Goal: Information Seeking & Learning: Learn about a topic

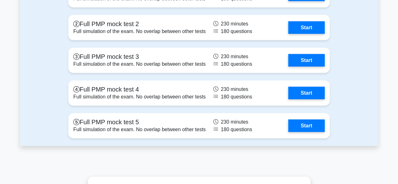
scroll to position [1808, 0]
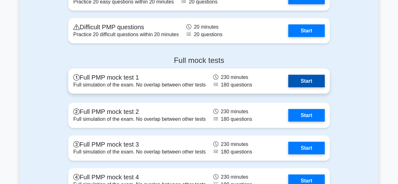
click at [302, 80] on link "Start" at bounding box center [306, 81] width 36 height 13
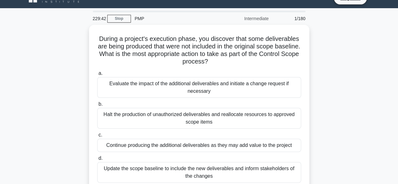
scroll to position [13, 0]
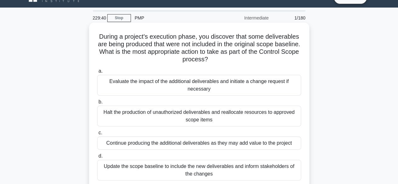
click at [280, 83] on div "Evaluate the impact of the additional deliverables and initiate a change reques…" at bounding box center [199, 85] width 204 height 21
click at [97, 73] on input "a. Evaluate the impact of the additional deliverables and initiate a change req…" at bounding box center [97, 71] width 0 height 4
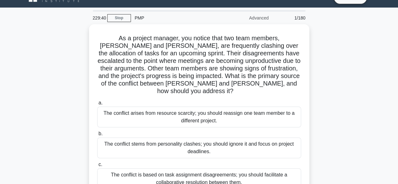
scroll to position [0, 0]
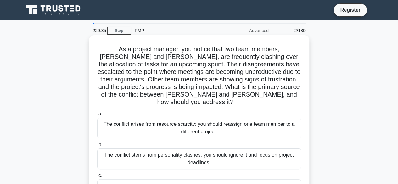
click at [264, 122] on div "The conflict arises from resource scarcity; you should reassign one team member…" at bounding box center [199, 128] width 204 height 21
click at [97, 116] on input "a. The conflict arises from resource scarcity; you should reassign one team mem…" at bounding box center [97, 114] width 0 height 4
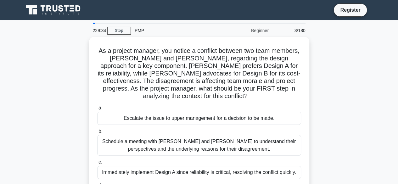
click at [264, 122] on div "Escalate the issue to upper management for a decision to be made." at bounding box center [199, 118] width 204 height 13
click at [97, 110] on input "a. Escalate the issue to upper management for a decision to be made." at bounding box center [97, 108] width 0 height 4
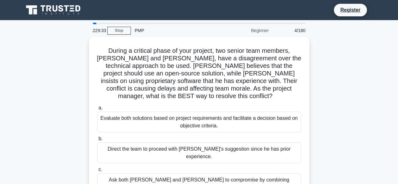
click at [264, 122] on div "Evaluate both solutions based on project requirements and facilitate a decision…" at bounding box center [199, 122] width 204 height 21
click at [97, 110] on input "a. Evaluate both solutions based on project requirements and facilitate a decis…" at bounding box center [97, 108] width 0 height 4
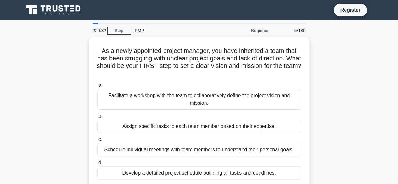
click at [264, 122] on div "Assign specific tasks to each team member based on their expertise." at bounding box center [199, 126] width 204 height 13
click at [97, 118] on input "b. Assign specific tasks to each team member based on their expertise." at bounding box center [97, 116] width 0 height 4
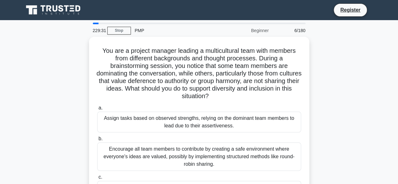
click at [264, 122] on div "Assign tasks based on observed strengths, relying on the dominant team members …" at bounding box center [199, 122] width 204 height 21
click at [97, 110] on input "a. Assign tasks based on observed strengths, relying on the dominant team membe…" at bounding box center [97, 108] width 0 height 4
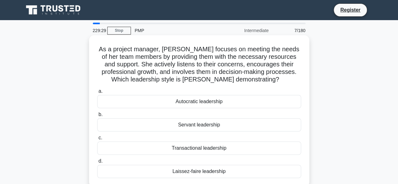
click at [264, 124] on div "Servant leadership" at bounding box center [199, 124] width 204 height 13
click at [97, 117] on input "b. Servant leadership" at bounding box center [97, 115] width 0 height 4
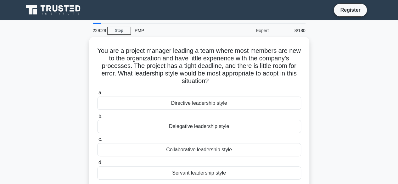
click at [264, 124] on div "Delegative leadership style" at bounding box center [199, 126] width 204 height 13
click at [97, 118] on input "b. Delegative leadership style" at bounding box center [97, 116] width 0 height 4
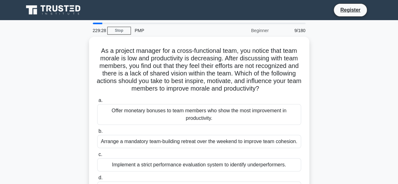
click at [264, 124] on div "a. Offer monetary bonuses to team members who show the most improvement in prod…" at bounding box center [198, 149] width 211 height 108
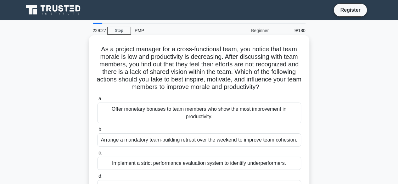
click at [264, 121] on div "Offer monetary bonuses to team members who show the most improvement in product…" at bounding box center [199, 112] width 204 height 21
click at [97, 101] on input "a. Offer monetary bonuses to team members who show the most improvement in prod…" at bounding box center [97, 99] width 0 height 4
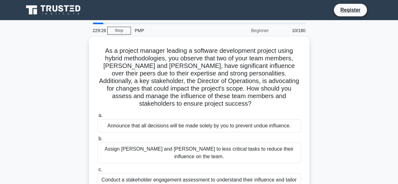
click at [264, 121] on div "Announce that all decisions will be made solely by you to prevent undue influen…" at bounding box center [199, 125] width 204 height 13
click at [97, 118] on input "a. Announce that all decisions will be made solely by you to prevent undue infl…" at bounding box center [97, 115] width 0 height 4
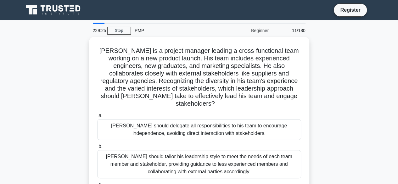
click at [264, 121] on div "John should delegate all responsibilities to his team to encourage independence…" at bounding box center [199, 129] width 204 height 21
click at [97, 118] on input "a. John should delegate all responsibilities to his team to encourage independe…" at bounding box center [97, 115] width 0 height 4
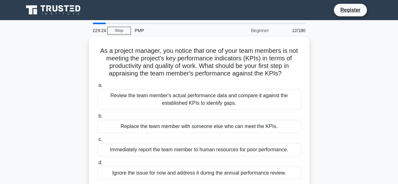
click at [264, 121] on div "Replace the team member with someone else who can meet the KPIs." at bounding box center [199, 126] width 204 height 13
click at [97, 118] on input "b. Replace the team member with someone else who can meet the KPIs." at bounding box center [97, 116] width 0 height 4
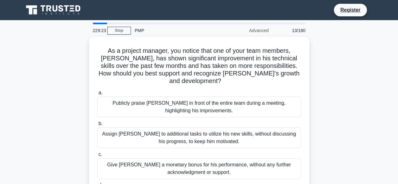
click at [264, 127] on div "Assign Alex to additional tasks to utilize his new skills, without discussing h…" at bounding box center [199, 137] width 204 height 21
click at [97, 122] on input "b. Assign Alex to additional tasks to utilize his new skills, without discussin…" at bounding box center [97, 124] width 0 height 4
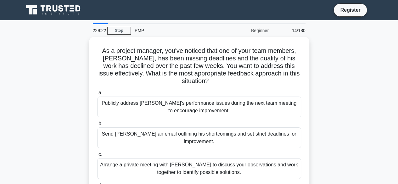
click at [264, 121] on label "b. Send Alex an email outlining his shortcomings and set strict deadlines for i…" at bounding box center [199, 134] width 204 height 28
click at [97, 122] on input "b. Send Alex an email outlining his shortcomings and set strict deadlines for i…" at bounding box center [97, 124] width 0 height 4
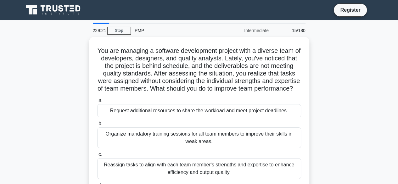
click at [264, 117] on div "Request additional resources to share the workload and meet project deadlines." at bounding box center [199, 110] width 204 height 13
click at [97, 102] on input "a. Request additional resources to share the workload and meet project deadline…" at bounding box center [97, 100] width 0 height 4
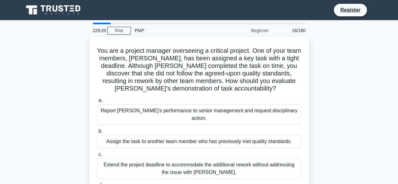
click at [264, 127] on label "b. Assign the task to another team member who has previously met quality standa…" at bounding box center [199, 137] width 204 height 21
click at [97, 129] on input "b. Assign the task to another team member who has previously met quality standa…" at bounding box center [97, 131] width 0 height 4
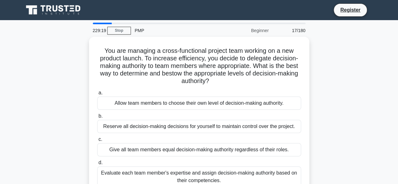
click at [264, 121] on div "Reserve all decision-making decisions for yourself to maintain control over the…" at bounding box center [199, 126] width 204 height 13
click at [97, 118] on input "b. Reserve all decision-making decisions for yourself to maintain control over …" at bounding box center [97, 116] width 0 height 4
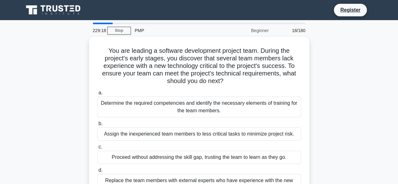
click at [264, 121] on label "b. Assign the inexperienced team members to less critical tasks to minimize pro…" at bounding box center [199, 130] width 204 height 21
click at [97, 122] on input "b. Assign the inexperienced team members to less critical tasks to minimize pro…" at bounding box center [97, 124] width 0 height 4
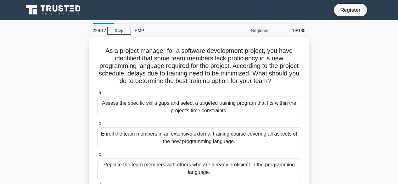
click at [264, 121] on label "b. Enroll the team members in an extensive external training course covering al…" at bounding box center [199, 134] width 204 height 28
click at [97, 122] on input "b. Enroll the team members in an extensive external training course covering al…" at bounding box center [97, 124] width 0 height 4
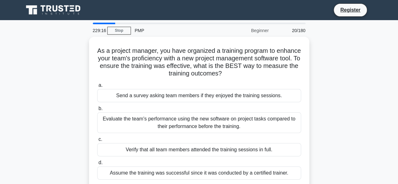
click at [264, 121] on div "Evaluate the team's performance using the new software on project tasks compare…" at bounding box center [199, 122] width 204 height 21
click at [97, 111] on input "b. Evaluate the team's performance using the new software on project tasks comp…" at bounding box center [97, 109] width 0 height 4
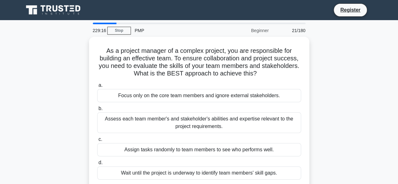
click at [264, 121] on div "Assess each team member's and stakeholder's abilities and expertise relevant to…" at bounding box center [199, 122] width 204 height 21
click at [97, 111] on input "b. Assess each team member's and stakeholder's abilities and expertise relevant…" at bounding box center [97, 109] width 0 height 4
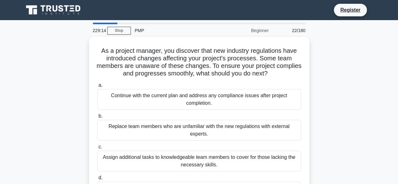
click at [264, 121] on div "Replace team members who are unfamiliar with the new regulations with external …" at bounding box center [199, 130] width 204 height 21
click at [97, 118] on input "b. Replace team members who are unfamiliar with the new regulations with extern…" at bounding box center [97, 116] width 0 height 4
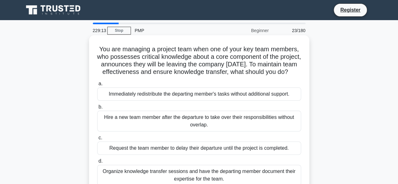
click at [264, 121] on div "Hire a new team member after the departure to take over their responsibilities …" at bounding box center [199, 121] width 204 height 21
click at [97, 109] on input "b. Hire a new team member after the departure to take over their responsibiliti…" at bounding box center [97, 107] width 0 height 4
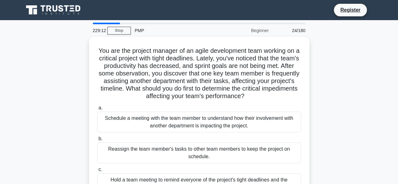
click at [264, 121] on div "Schedule a meeting with the team member to understand how their involvement wit…" at bounding box center [199, 122] width 204 height 21
click at [97, 110] on input "a. Schedule a meeting with the team member to understand how their involvement …" at bounding box center [97, 108] width 0 height 4
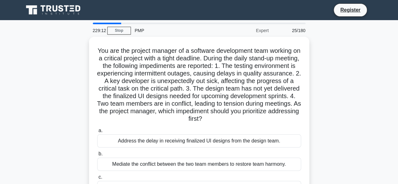
click at [264, 121] on h5 "You are the project manager of a software development team working on a critica…" at bounding box center [198, 85] width 205 height 76
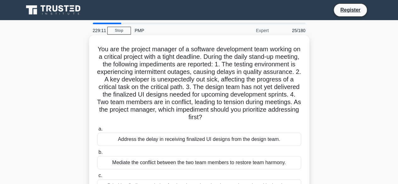
click at [268, 140] on div "Address the delay in receiving finalized UI designs from the design team." at bounding box center [199, 139] width 204 height 13
click at [97, 131] on input "a. Address the delay in receiving finalized UI designs from the design team." at bounding box center [97, 129] width 0 height 4
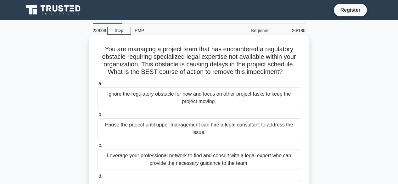
click at [268, 136] on div "Pause the project until upper management can hire a legal consultant to address…" at bounding box center [199, 128] width 204 height 21
click at [97, 117] on input "b. Pause the project until upper management can hire a legal consultant to addr…" at bounding box center [97, 115] width 0 height 4
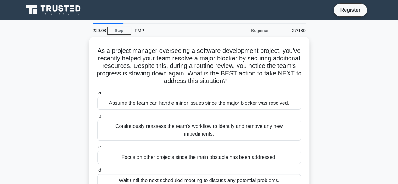
click at [268, 143] on label "c. Focus on other projects since the main obstacle has been addressed." at bounding box center [199, 153] width 204 height 21
click at [97, 145] on input "c. Focus on other projects since the main obstacle has been addressed." at bounding box center [97, 147] width 0 height 4
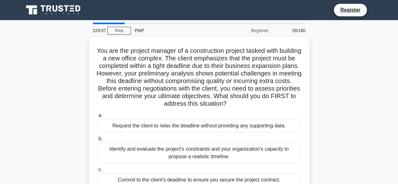
click at [268, 136] on label "b. Identify and evaluate the project's constraints and your organization's capa…" at bounding box center [199, 149] width 204 height 28
click at [97, 137] on input "b. Identify and evaluate the project's constraints and your organization's capa…" at bounding box center [97, 139] width 0 height 4
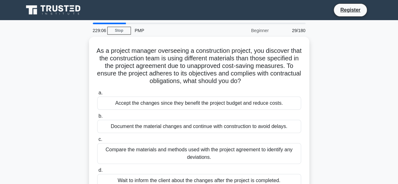
click at [268, 136] on label "c. Compare the materials and methods used with the project agreement to identif…" at bounding box center [199, 149] width 204 height 28
click at [97, 137] on input "c. Compare the materials and methods used with the project agreement to identif…" at bounding box center [97, 139] width 0 height 4
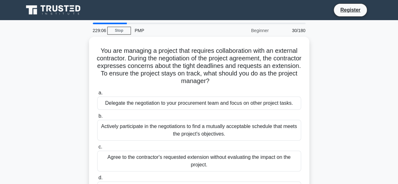
click at [268, 136] on div "Actively participate in the negotiations to find a mutually acceptable schedule…" at bounding box center [199, 130] width 204 height 21
click at [97, 118] on input "b. Actively participate in the negotiations to find a mutually acceptable sched…" at bounding box center [97, 116] width 0 height 4
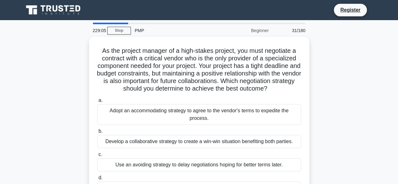
click at [268, 136] on div "Develop a collaborative strategy to create a win-win situation benefiting both …" at bounding box center [199, 141] width 204 height 13
click at [97, 133] on input "b. Develop a collaborative strategy to create a win-win situation benefiting bo…" at bounding box center [97, 131] width 0 height 4
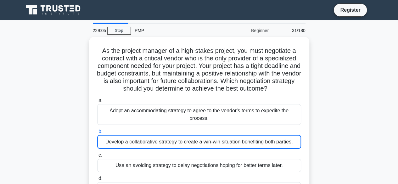
click at [268, 136] on div "Develop a collaborative strategy to create a win-win situation benefiting both …" at bounding box center [199, 142] width 204 height 14
click at [97, 133] on input "b. Develop a collaborative strategy to create a win-win situation benefiting bo…" at bounding box center [97, 131] width 0 height 4
click at [268, 136] on div "Develop a collaborative strategy to create a win-win situation benefiting both …" at bounding box center [199, 142] width 204 height 14
click at [97, 133] on input "b. Develop a collaborative strategy to create a win-win situation benefiting bo…" at bounding box center [97, 131] width 0 height 4
click at [268, 136] on div "Develop a collaborative strategy to create a win-win situation benefiting both …" at bounding box center [199, 142] width 204 height 14
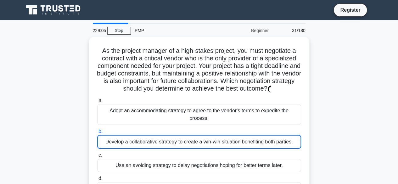
click at [97, 133] on input "b. Develop a collaborative strategy to create a win-win situation benefiting bo…" at bounding box center [97, 131] width 0 height 4
click at [268, 136] on div "Develop a collaborative strategy to create a win-win situation benefiting both …" at bounding box center [199, 142] width 204 height 14
click at [97, 133] on input "b. Develop a collaborative strategy to create a win-win situation benefiting bo…" at bounding box center [97, 131] width 0 height 4
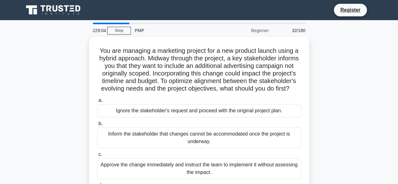
click at [268, 136] on div "Inform the stakeholder that changes cannot be accommodated once the project is …" at bounding box center [199, 137] width 204 height 21
click at [97, 126] on input "b. Inform the stakeholder that changes cannot be accommodated once the project …" at bounding box center [97, 124] width 0 height 4
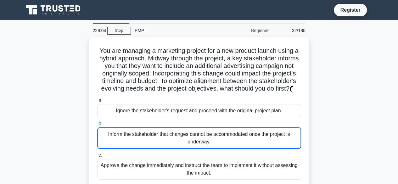
click at [268, 136] on div "Inform the stakeholder that changes cannot be accommodated once the project is …" at bounding box center [199, 137] width 204 height 21
click at [97, 126] on input "b. Inform the stakeholder that changes cannot be accommodated once the project …" at bounding box center [97, 124] width 0 height 4
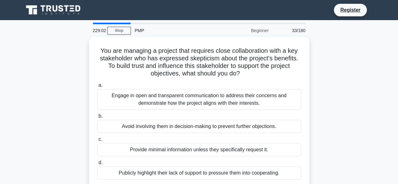
click at [268, 136] on label "c. Provide minimal information unless they specifically request it." at bounding box center [199, 145] width 204 height 21
click at [97, 137] on input "c. Provide minimal information unless they specifically request it." at bounding box center [97, 139] width 0 height 4
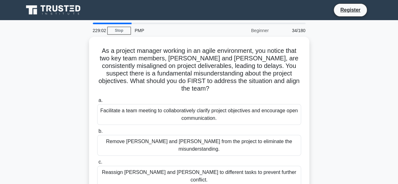
click at [268, 136] on div "Remove Alex and Jordan from the project to eliminate the misunderstanding." at bounding box center [199, 145] width 204 height 21
click at [97, 133] on input "b. Remove Alex and Jordan from the project to eliminate the misunderstanding." at bounding box center [97, 131] width 0 height 4
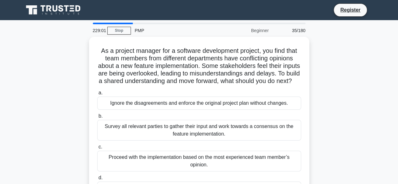
click at [268, 136] on div "Survey all relevant parties to gather their input and work towards a consensus …" at bounding box center [199, 130] width 204 height 21
click at [97, 118] on input "b. Survey all relevant parties to gather their input and work towards a consens…" at bounding box center [97, 116] width 0 height 4
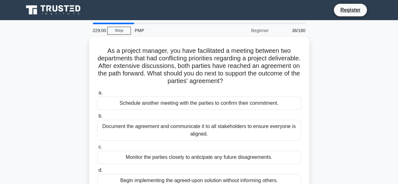
click at [268, 136] on div "Document the agreement and communicate it to all stakeholders to ensure everyon…" at bounding box center [199, 130] width 204 height 21
click at [97, 118] on input "b. Document the agreement and communicate it to all stakeholders to ensure ever…" at bounding box center [97, 116] width 0 height 4
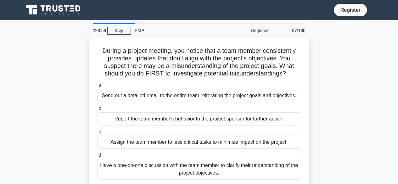
click at [268, 136] on div "Assign the team member to less critical tasks to minimize impact on the project." at bounding box center [199, 141] width 204 height 13
click at [97, 134] on input "c. Assign the team member to less critical tasks to minimize impact on the proj…" at bounding box center [97, 132] width 0 height 4
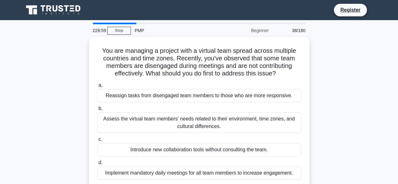
click at [268, 136] on label "c. Introduce new collaboration tools without consulting the team." at bounding box center [199, 145] width 204 height 21
click at [97, 137] on input "c. Introduce new collaboration tools without consulting the team." at bounding box center [97, 139] width 0 height 4
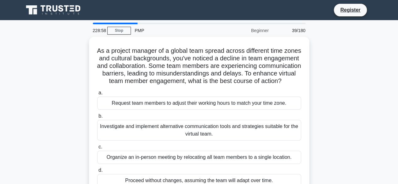
click at [268, 136] on div "Investigate and implement alternative communication tools and strategies suitab…" at bounding box center [199, 130] width 204 height 21
click at [97, 118] on input "b. Investigate and implement alternative communication tools and strategies sui…" at bounding box center [97, 116] width 0 height 4
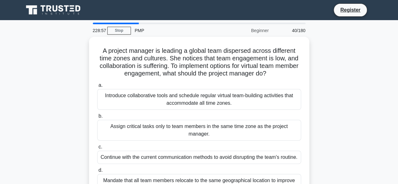
click at [268, 143] on label "c. Continue with the current communication methods to avoid disrupting the team…" at bounding box center [199, 153] width 204 height 21
click at [97, 145] on input "c. Continue with the current communication methods to avoid disrupting the team…" at bounding box center [97, 147] width 0 height 4
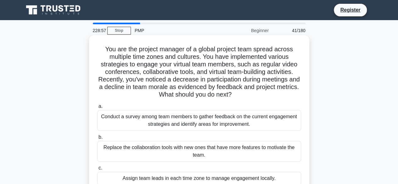
click at [268, 135] on label "b. Replace the collaboration tools with new ones that have more features to mot…" at bounding box center [199, 147] width 204 height 28
click at [97, 135] on input "b. Replace the collaboration tools with new ones that have more features to mot…" at bounding box center [97, 137] width 0 height 4
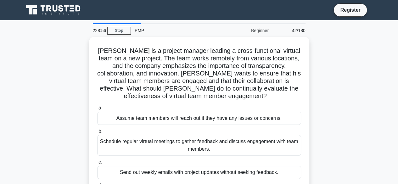
click at [268, 135] on div "Schedule regular virtual meetings to gather feedback and discuss engagement wit…" at bounding box center [199, 145] width 204 height 21
click at [97, 133] on input "b. Schedule regular virtual meetings to gather feedback and discuss engagement …" at bounding box center [97, 131] width 0 height 4
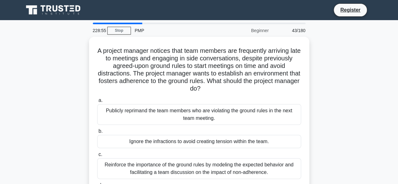
click at [268, 135] on div "Ignore the infractions to avoid creating tension within the team." at bounding box center [199, 141] width 204 height 13
click at [97, 133] on input "b. Ignore the infractions to avoid creating tension within the team." at bounding box center [97, 131] width 0 height 4
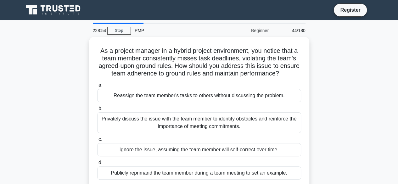
click at [268, 135] on label "c. Ignore the issue, assuming the team member will self-correct over time." at bounding box center [199, 145] width 204 height 21
click at [97, 137] on input "c. Ignore the issue, assuming the team member will self-correct over time." at bounding box center [97, 139] width 0 height 4
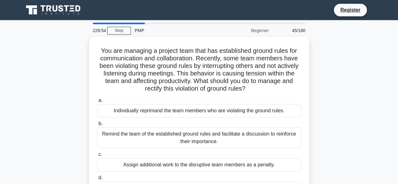
click at [268, 135] on div "Remind the team of the established ground rules and facilitate a discussion to …" at bounding box center [199, 137] width 204 height 21
click at [97, 126] on input "b. Remind the team of the established ground rules and facilitate a discussion …" at bounding box center [97, 124] width 0 height 4
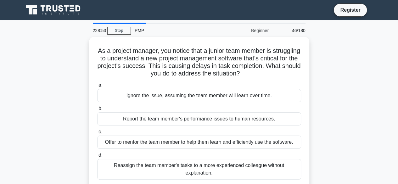
click at [268, 135] on div "Offer to mentor the team member to help them learn and efficiently use the soft…" at bounding box center [199, 141] width 204 height 13
click at [97, 134] on input "c. Offer to mentor the team member to help them learn and efficiently use the s…" at bounding box center [97, 132] width 0 height 4
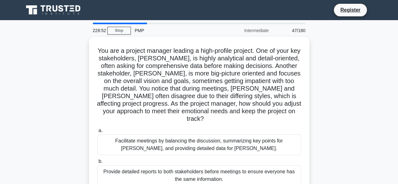
click at [268, 135] on div "Facilitate meetings by balancing the discussion, summarizing key points for Joh…" at bounding box center [199, 144] width 204 height 21
click at [97, 133] on input "a. Facilitate meetings by balancing the discussion, summarizing key points for …" at bounding box center [97, 131] width 0 height 4
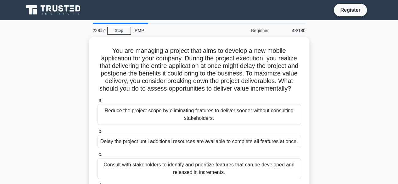
click at [268, 135] on label "b. Delay the project until additional resources are available to complete all f…" at bounding box center [199, 137] width 204 height 21
click at [97, 133] on input "b. Delay the project until additional resources are available to complete all f…" at bounding box center [97, 131] width 0 height 4
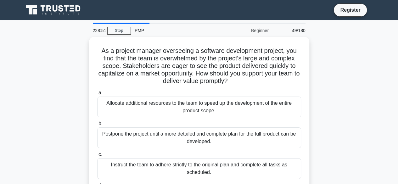
click at [268, 135] on div "Postpone the project until a more detailed and complete plan for the full produ…" at bounding box center [199, 137] width 204 height 21
click at [97, 126] on input "b. Postpone the project until a more detailed and complete plan for the full pr…" at bounding box center [97, 124] width 0 height 4
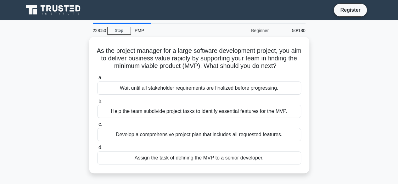
click at [268, 135] on div "Develop a comprehensive project plan that includes all requested features." at bounding box center [199, 134] width 204 height 13
click at [97, 126] on input "c. Develop a comprehensive project plan that includes all requested features." at bounding box center [97, 124] width 0 height 4
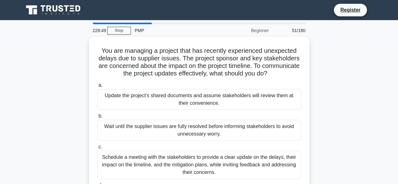
click at [268, 135] on div "Wait until the supplier issues are fully resolved before informing stakeholders…" at bounding box center [199, 130] width 204 height 21
click at [97, 118] on input "b. Wait until the supplier issues are fully resolved before informing stakehold…" at bounding box center [97, 116] width 0 height 4
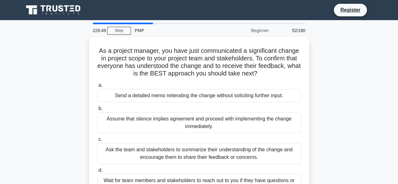
click at [268, 135] on label "c. Ask the team and stakeholders to summarize their understanding of the change…" at bounding box center [199, 149] width 204 height 28
click at [97, 137] on input "c. Ask the team and stakeholders to summarize their understanding of the change…" at bounding box center [97, 139] width 0 height 4
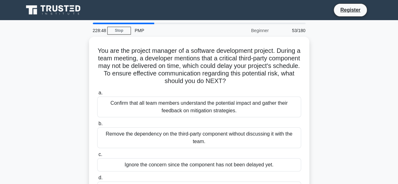
click at [268, 135] on div "Remove the dependency on the third-party component without discussing it with t…" at bounding box center [199, 137] width 204 height 21
click at [97, 126] on input "b. Remove the dependency on the third-party component without discussing it wit…" at bounding box center [97, 124] width 0 height 4
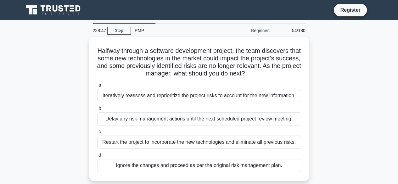
click at [268, 135] on div "Restart the project to incorporate the new technologies and eliminate all previ…" at bounding box center [199, 141] width 204 height 13
click at [97, 134] on input "c. Restart the project to incorporate the new technologies and eliminate all pr…" at bounding box center [97, 132] width 0 height 4
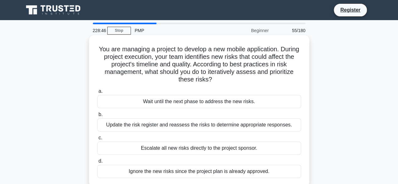
click at [268, 136] on label "c. Escalate all new risks directly to the project sponsor." at bounding box center [199, 144] width 204 height 21
click at [97, 136] on input "c. Escalate all new risks directly to the project sponsor." at bounding box center [97, 138] width 0 height 4
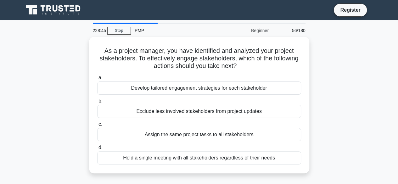
click at [268, 136] on div "Assign the same project tasks to all stakeholders" at bounding box center [199, 134] width 204 height 13
click at [97, 126] on input "c. Assign the same project tasks to all stakeholders" at bounding box center [97, 124] width 0 height 4
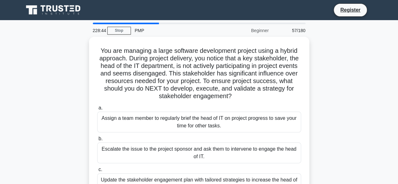
click at [268, 136] on label "b. Escalate the issue to the project sponsor and ask them to intervene to engag…" at bounding box center [199, 149] width 204 height 28
click at [97, 137] on input "b. Escalate the issue to the project sponsor and ask them to intervene to engag…" at bounding box center [97, 139] width 0 height 4
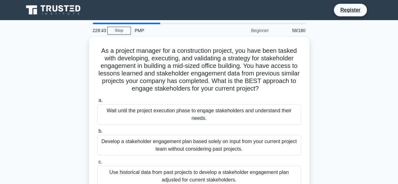
click at [268, 136] on div "Develop a stakeholder engagement plan based solely on input from your current p…" at bounding box center [199, 145] width 204 height 21
click at [97, 133] on input "b. Develop a stakeholder engagement plan based solely on input from your curren…" at bounding box center [97, 131] width 0 height 4
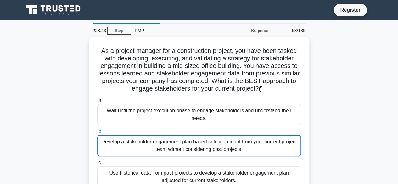
click at [268, 136] on div "Develop a stakeholder engagement plan based solely on input from your current p…" at bounding box center [199, 145] width 204 height 21
click at [97, 133] on input "b. Develop a stakeholder engagement plan based solely on input from your curren…" at bounding box center [97, 131] width 0 height 4
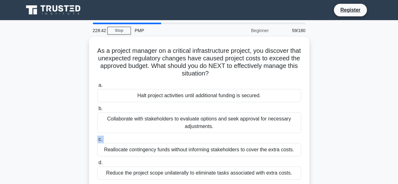
click at [268, 136] on label "c. Reallocate contingency funds without informing stakeholders to cover the ext…" at bounding box center [199, 145] width 204 height 21
click at [97, 137] on input "c. Reallocate contingency funds without informing stakeholders to cover the ext…" at bounding box center [97, 139] width 0 height 4
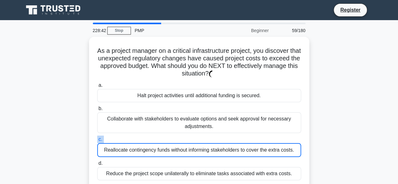
click at [268, 136] on label "c. Reallocate contingency funds without informing stakeholders to cover the ext…" at bounding box center [199, 145] width 204 height 21
click at [97, 137] on input "c. Reallocate contingency funds without informing stakeholders to cover the ext…" at bounding box center [97, 139] width 0 height 4
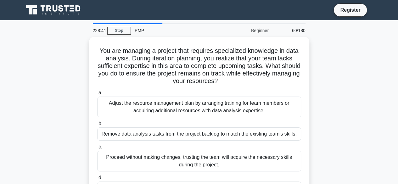
click at [268, 136] on div "Remove data analysis tasks from the project backlog to match the existing team'…" at bounding box center [199, 133] width 204 height 13
click at [97, 126] on input "b. Remove data analysis tasks from the project backlog to match the existing te…" at bounding box center [97, 124] width 0 height 4
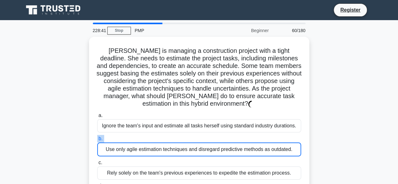
click at [268, 136] on label "b. Use only agile estimation techniques and disregard predictive methods as out…" at bounding box center [199, 145] width 204 height 21
click at [97, 137] on input "b. Use only agile estimation techniques and disregard predictive methods as out…" at bounding box center [97, 139] width 0 height 4
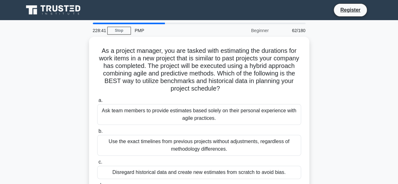
click at [268, 136] on div "Use the exact timelines from previous projects without adjustments, regardless …" at bounding box center [199, 145] width 204 height 21
click at [97, 133] on input "b. Use the exact timelines from previous projects without adjustments, regardle…" at bounding box center [97, 131] width 0 height 4
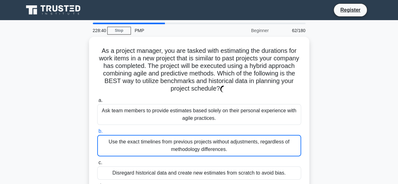
click at [268, 136] on div "Use the exact timelines from previous projects without adjustments, regardless …" at bounding box center [199, 145] width 204 height 21
click at [97, 133] on input "b. Use the exact timelines from previous projects without adjustments, regardle…" at bounding box center [97, 131] width 0 height 4
click at [268, 136] on div "Use the exact timelines from previous projects without adjustments, regardless …" at bounding box center [199, 145] width 204 height 21
click at [97, 133] on input "b. Use the exact timelines from previous projects without adjustments, regardle…" at bounding box center [97, 131] width 0 height 4
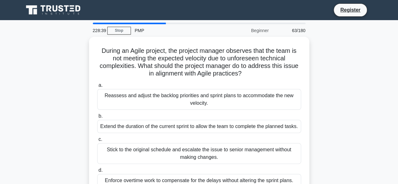
click at [268, 133] on div "Extend the duration of the current sprint to allow the team to complete the pla…" at bounding box center [199, 126] width 204 height 13
click at [97, 118] on input "b. Extend the duration of the current sprint to allow the team to complete the …" at bounding box center [97, 116] width 0 height 4
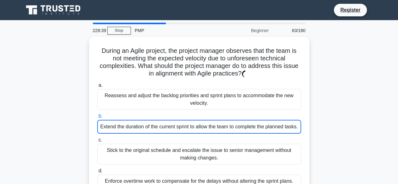
click at [268, 134] on div "Extend the duration of the current sprint to allow the team to complete the pla…" at bounding box center [199, 127] width 204 height 14
click at [97, 118] on input "b. Extend the duration of the current sprint to allow the team to complete the …" at bounding box center [97, 116] width 0 height 4
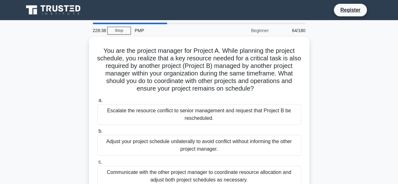
click at [268, 136] on div "Adjust your project schedule unilaterally to avoid conflict without informing t…" at bounding box center [199, 145] width 204 height 21
click at [97, 133] on input "b. Adjust your project schedule unilaterally to avoid conflict without informin…" at bounding box center [97, 131] width 0 height 4
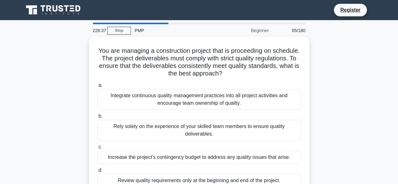
click at [268, 136] on div "Rely solely on the experience of your skilled team members to ensure quality de…" at bounding box center [199, 130] width 204 height 21
click at [97, 118] on input "b. Rely solely on the experience of your skilled team members to ensure quality…" at bounding box center [97, 116] width 0 height 4
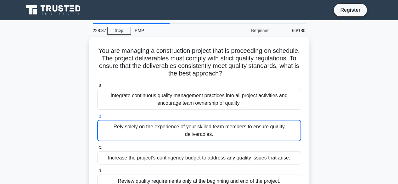
click at [268, 136] on div "Rely solely on the experience of your skilled team members to ensure quality de…" at bounding box center [199, 130] width 204 height 21
click at [97, 118] on input "b. Rely solely on the experience of your skilled team members to ensure quality…" at bounding box center [97, 116] width 0 height 4
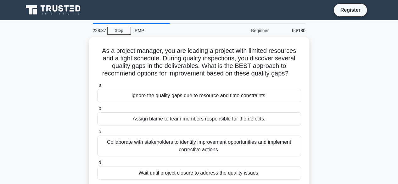
click at [268, 136] on div "Collaborate with stakeholders to identify improvement opportunities and impleme…" at bounding box center [199, 145] width 204 height 21
click at [97, 134] on input "c. Collaborate with stakeholders to identify improvement opportunities and impl…" at bounding box center [97, 132] width 0 height 4
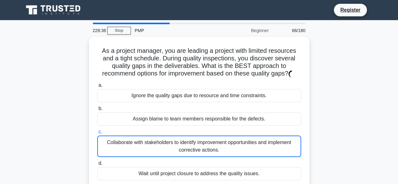
click at [268, 136] on div "Collaborate with stakeholders to identify improvement opportunities and impleme…" at bounding box center [199, 145] width 204 height 21
click at [97, 134] on input "c. Collaborate with stakeholders to identify improvement opportunities and impl…" at bounding box center [97, 132] width 0 height 4
click at [268, 136] on div "Collaborate with stakeholders to identify improvement opportunities and impleme…" at bounding box center [199, 145] width 204 height 21
click at [97, 134] on input "c. Collaborate with stakeholders to identify improvement opportunities and impl…" at bounding box center [97, 132] width 0 height 4
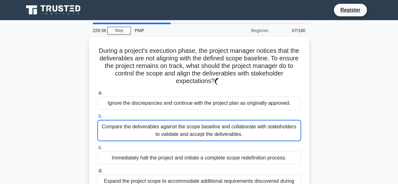
click at [268, 136] on div "Compare the deliverables against the scope baseline and collaborate with stakeh…" at bounding box center [199, 130] width 204 height 21
click at [97, 118] on input "b. Compare the deliverables against the scope baseline and collaborate with sta…" at bounding box center [97, 116] width 0 height 4
click at [268, 136] on div "Compare the deliverables against the scope baseline and collaborate with stakeh…" at bounding box center [199, 130] width 204 height 21
click at [97, 118] on input "b. Compare the deliverables against the scope baseline and collaborate with sta…" at bounding box center [97, 116] width 0 height 4
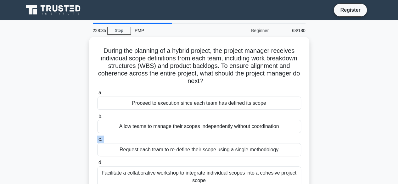
click at [268, 136] on label "c. Request each team to re-define their scope using a single methodology" at bounding box center [199, 145] width 204 height 21
click at [97, 137] on input "c. Request each team to re-define their scope using a single methodology" at bounding box center [97, 139] width 0 height 4
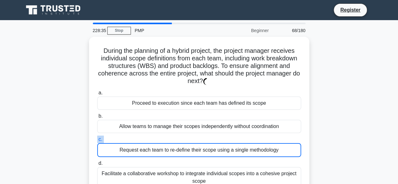
click at [268, 136] on label "c. Request each team to re-define their scope using a single methodology" at bounding box center [199, 145] width 204 height 21
click at [97, 137] on input "c. Request each team to re-define their scope using a single methodology" at bounding box center [97, 139] width 0 height 4
click at [268, 136] on label "c. Request each team to re-define their scope using a single methodology" at bounding box center [199, 145] width 204 height 21
click at [97, 137] on input "c. Request each team to re-define their scope using a single methodology" at bounding box center [97, 139] width 0 height 4
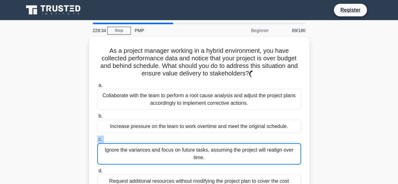
click at [268, 136] on label "c. Ignore the variances and focus on future tasks, assuming the project will re…" at bounding box center [199, 149] width 204 height 29
click at [97, 137] on input "c. Ignore the variances and focus on future tasks, assuming the project will re…" at bounding box center [97, 139] width 0 height 4
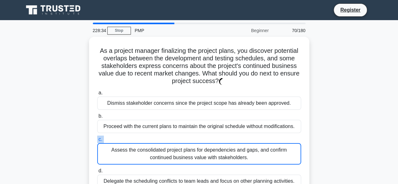
click at [268, 136] on label "c. Assess the consolidated project plans for dependencies and gaps, and confirm…" at bounding box center [199, 149] width 204 height 29
click at [97, 137] on input "c. Assess the consolidated project plans for dependencies and gaps, and confirm…" at bounding box center [97, 139] width 0 height 4
click at [268, 136] on label "c. Assess the consolidated project plans for dependencies and gaps, and confirm…" at bounding box center [199, 149] width 204 height 29
click at [97, 137] on input "c. Assess the consolidated project plans for dependencies and gaps, and confirm…" at bounding box center [97, 139] width 0 height 4
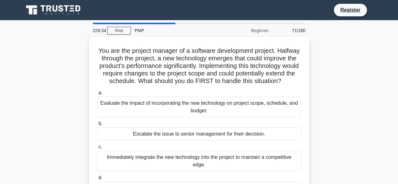
click at [268, 136] on div "Escalate the issue to senior management for their decision." at bounding box center [199, 133] width 204 height 13
click at [97, 126] on input "b. Escalate the issue to senior management for their decision." at bounding box center [97, 124] width 0 height 4
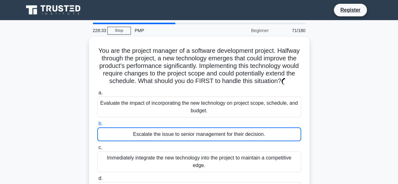
click at [268, 136] on div "Escalate the issue to senior management for their decision." at bounding box center [199, 134] width 204 height 14
click at [97, 126] on input "b. Escalate the issue to senior management for their decision." at bounding box center [97, 124] width 0 height 4
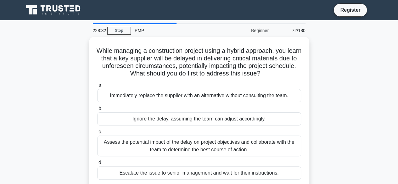
click at [268, 136] on div "Assess the potential impact of the delay on project objectives and collaborate …" at bounding box center [199, 145] width 204 height 21
click at [97, 134] on input "c. Assess the potential impact of the delay on project objectives and collabora…" at bounding box center [97, 132] width 0 height 4
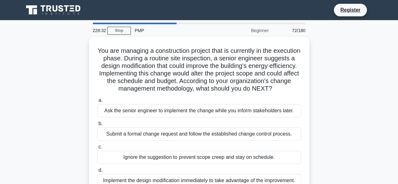
click at [268, 136] on div "Submit a formal change request and follow the established change control proces…" at bounding box center [199, 133] width 204 height 13
click at [97, 126] on input "b. Submit a formal change request and follow the established change control pro…" at bounding box center [97, 124] width 0 height 4
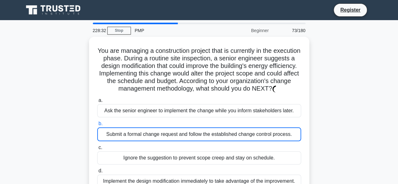
click at [268, 136] on div "Submit a formal change request and follow the established change control proces…" at bounding box center [199, 134] width 204 height 14
click at [97, 126] on input "b. Submit a formal change request and follow the established change control pro…" at bounding box center [97, 124] width 0 height 4
click at [268, 136] on div "Submit a formal change request and follow the established change control proces…" at bounding box center [199, 134] width 204 height 14
click at [97, 126] on input "b. Submit a formal change request and follow the established change control pro…" at bounding box center [97, 124] width 0 height 4
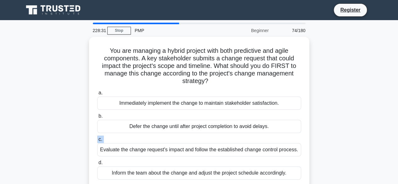
click at [268, 136] on label "c. Evaluate the change request's impact and follow the established change contr…" at bounding box center [199, 145] width 204 height 21
click at [97, 137] on input "c. Evaluate the change request's impact and follow the established change contr…" at bounding box center [97, 139] width 0 height 4
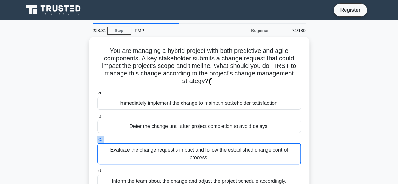
click at [268, 136] on label "c. Evaluate the change request's impact and follow the established change contr…" at bounding box center [199, 149] width 204 height 29
click at [97, 137] on input "c. Evaluate the change request's impact and follow the established change contr…" at bounding box center [97, 139] width 0 height 4
click at [268, 136] on label "c. Evaluate the change request's impact and follow the established change contr…" at bounding box center [199, 149] width 204 height 29
click at [97, 137] on input "c. Evaluate the change request's impact and follow the established change contr…" at bounding box center [97, 139] width 0 height 4
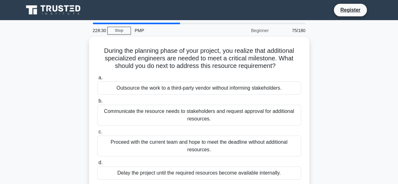
click at [268, 136] on div "Proceed with the current team and hope to meet the deadline without additional …" at bounding box center [199, 145] width 204 height 21
click at [97, 134] on input "c. Proceed with the current team and hope to meet the deadline without addition…" at bounding box center [97, 132] width 0 height 4
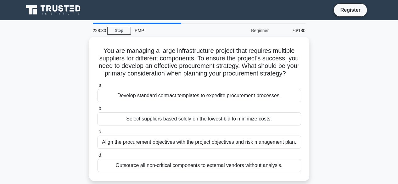
click at [268, 136] on label "c. Align the procurement objectives with the project objectives and risk manage…" at bounding box center [199, 138] width 204 height 21
click at [97, 134] on input "c. Align the procurement objectives with the project objectives and risk manage…" at bounding box center [97, 132] width 0 height 4
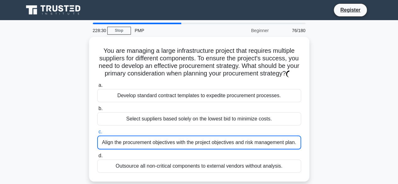
click at [268, 136] on label "c. Align the procurement objectives with the project objectives and risk manage…" at bounding box center [199, 138] width 204 height 21
click at [97, 134] on input "c. Align the procurement objectives with the project objectives and risk manage…" at bounding box center [97, 132] width 0 height 4
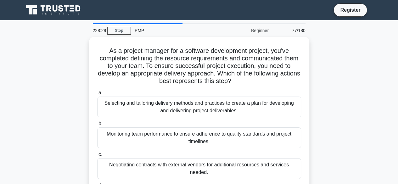
click at [268, 136] on div "Monitoring team performance to ensure adherence to quality standards and projec…" at bounding box center [199, 137] width 204 height 21
click at [97, 126] on input "b. Monitoring team performance to ensure adherence to quality standards and pro…" at bounding box center [97, 124] width 0 height 4
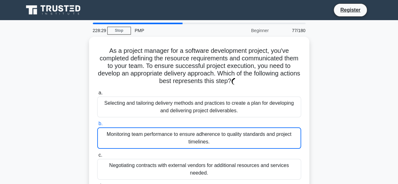
click at [268, 136] on div "Monitoring team performance to ensure adherence to quality standards and projec…" at bounding box center [199, 137] width 204 height 21
click at [97, 126] on input "b. Monitoring team performance to ensure adherence to quality standards and pro…" at bounding box center [97, 124] width 0 height 4
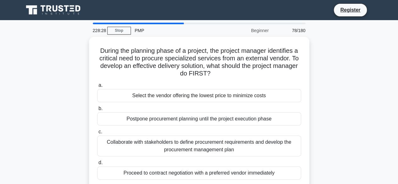
click at [268, 136] on div "Collaborate with stakeholders to define procurement requirements and develop th…" at bounding box center [199, 145] width 204 height 21
click at [97, 134] on input "c. Collaborate with stakeholders to define procurement requirements and develop…" at bounding box center [97, 132] width 0 height 4
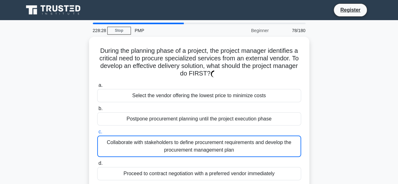
click at [268, 136] on div "Collaborate with stakeholders to define procurement requirements and develop th…" at bounding box center [199, 145] width 204 height 21
click at [97, 134] on input "c. Collaborate with stakeholders to define procurement requirements and develop…" at bounding box center [97, 132] width 0 height 4
click at [268, 136] on div "Collaborate with stakeholders to define procurement requirements and develop th…" at bounding box center [199, 145] width 204 height 21
click at [97, 134] on input "c. Collaborate with stakeholders to define procurement requirements and develop…" at bounding box center [97, 132] width 0 height 4
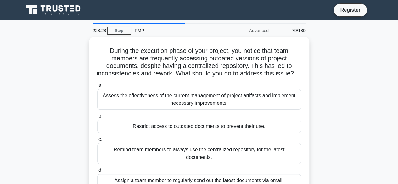
click at [268, 133] on div "Restrict access to outdated documents to prevent their use." at bounding box center [199, 126] width 204 height 13
click at [97, 118] on input "b. Restrict access to outdated documents to prevent their use." at bounding box center [97, 116] width 0 height 4
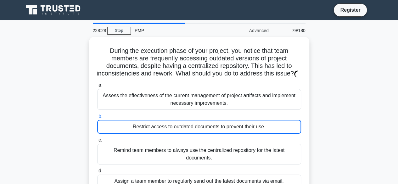
click at [268, 134] on div "Restrict access to outdated documents to prevent their use." at bounding box center [199, 127] width 204 height 14
click at [97, 118] on input "b. Restrict access to outdated documents to prevent their use." at bounding box center [97, 116] width 0 height 4
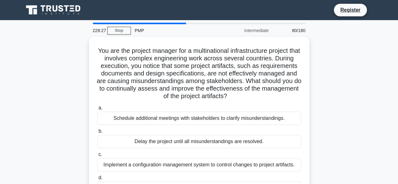
click at [268, 136] on div "Delay the project until all misunderstandings are resolved." at bounding box center [199, 141] width 204 height 13
click at [97, 133] on input "b. Delay the project until all misunderstandings are resolved." at bounding box center [97, 131] width 0 height 4
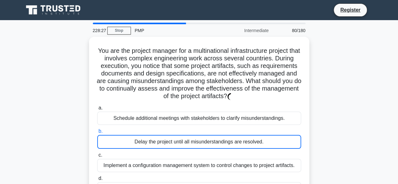
click at [268, 136] on div "Delay the project until all misunderstandings are resolved." at bounding box center [199, 142] width 204 height 14
click at [97, 133] on input "b. Delay the project until all misunderstandings are resolved." at bounding box center [97, 131] width 0 height 4
click at [268, 136] on div "Delay the project until all misunderstandings are resolved." at bounding box center [199, 142] width 204 height 14
click at [97, 133] on input "b. Delay the project until all misunderstandings are resolved." at bounding box center [97, 131] width 0 height 4
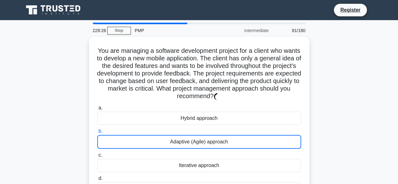
click at [268, 136] on div "Adaptive (Agile) approach" at bounding box center [199, 142] width 204 height 14
click at [97, 133] on input "b. Adaptive (Agile) approach" at bounding box center [97, 131] width 0 height 4
click at [268, 136] on div "Adaptive (Agile) approach" at bounding box center [199, 142] width 204 height 14
click at [97, 133] on input "b. Adaptive (Agile) approach" at bounding box center [97, 131] width 0 height 4
click at [268, 136] on div "Adaptive (Agile) approach" at bounding box center [199, 142] width 204 height 14
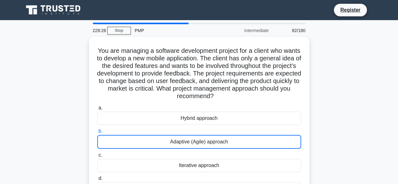
click at [97, 133] on input "b. Adaptive (Agile) approach" at bounding box center [97, 131] width 0 height 4
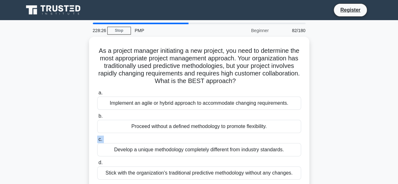
click at [268, 136] on label "c. Develop a unique methodology completely different from industry standards." at bounding box center [199, 145] width 204 height 21
click at [97, 137] on input "c. Develop a unique methodology completely different from industry standards." at bounding box center [97, 139] width 0 height 4
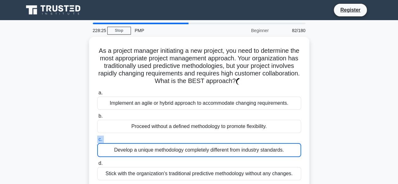
click at [268, 136] on label "c. Develop a unique methodology completely different from industry standards." at bounding box center [199, 145] width 204 height 21
click at [97, 137] on input "c. Develop a unique methodology completely different from industry standards." at bounding box center [97, 139] width 0 height 4
click at [268, 136] on label "c. Develop a unique methodology completely different from industry standards." at bounding box center [199, 145] width 204 height 21
click at [97, 137] on input "c. Develop a unique methodology completely different from industry standards." at bounding box center [97, 139] width 0 height 4
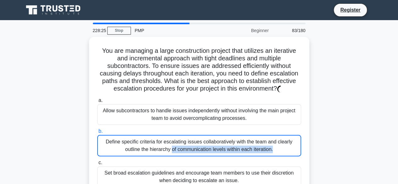
click at [268, 136] on div "Define specific criteria for escalating issues collaboratively with the team an…" at bounding box center [199, 145] width 204 height 21
click at [97, 133] on input "b. Define specific criteria for escalating issues collaboratively with the team…" at bounding box center [97, 131] width 0 height 4
click at [268, 136] on div "Define specific criteria for escalating issues collaboratively with the team an…" at bounding box center [199, 145] width 204 height 21
click at [97, 133] on input "b. Define specific criteria for escalating issues collaboratively with the team…" at bounding box center [97, 131] width 0 height 4
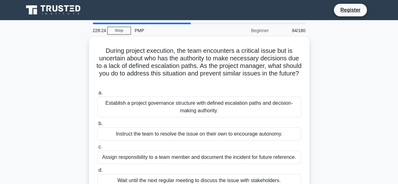
click at [268, 136] on div "Instruct the team to resolve the issue on their own to encourage autonomy." at bounding box center [199, 133] width 204 height 13
click at [97, 126] on input "b. Instruct the team to resolve the issue on their own to encourage autonomy." at bounding box center [97, 124] width 0 height 4
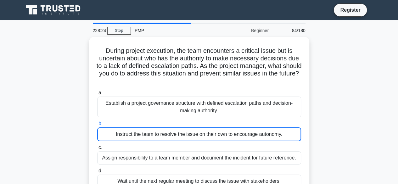
click at [268, 136] on div "Instruct the team to resolve the issue on their own to encourage autonomy." at bounding box center [199, 134] width 204 height 14
click at [97, 126] on input "b. Instruct the team to resolve the issue on their own to encourage autonomy." at bounding box center [97, 124] width 0 height 4
click at [268, 136] on div "Instruct the team to resolve the issue on their own to encourage autonomy." at bounding box center [199, 134] width 204 height 14
click at [97, 126] on input "b. Instruct the team to resolve the issue on their own to encourage autonomy." at bounding box center [97, 124] width 0 height 4
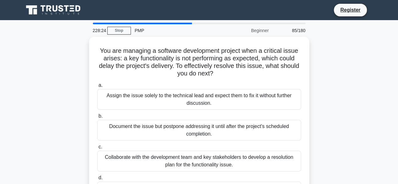
click at [268, 136] on div "Document the issue but postpone addressing it until after the project's schedul…" at bounding box center [199, 130] width 204 height 21
click at [97, 118] on input "b. Document the issue but postpone addressing it until after the project's sche…" at bounding box center [97, 116] width 0 height 4
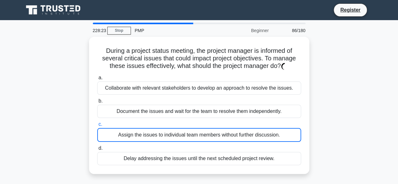
click at [268, 136] on div "Assign the issues to individual team members without further discussion." at bounding box center [199, 135] width 204 height 14
click at [97, 126] on input "c. Assign the issues to individual team members without further discussion." at bounding box center [97, 124] width 0 height 4
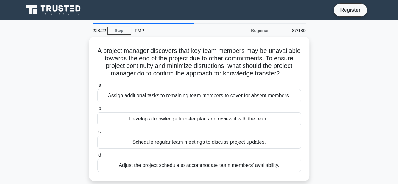
click at [268, 136] on label "c. Schedule regular team meetings to discuss project updates." at bounding box center [199, 138] width 204 height 21
click at [97, 134] on input "c. Schedule regular team meetings to discuss project updates." at bounding box center [97, 132] width 0 height 4
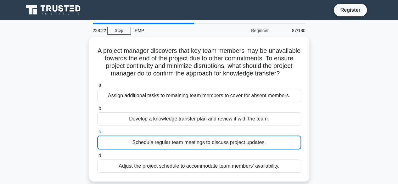
click at [268, 136] on label "c. Schedule regular team meetings to discuss project updates." at bounding box center [199, 138] width 204 height 21
click at [97, 134] on input "c. Schedule regular team meetings to discuss project updates." at bounding box center [97, 132] width 0 height 4
click at [268, 136] on label "c. Schedule regular team meetings to discuss project updates." at bounding box center [199, 138] width 204 height 21
click at [97, 134] on input "c. Schedule regular team meetings to discuss project updates." at bounding box center [97, 132] width 0 height 4
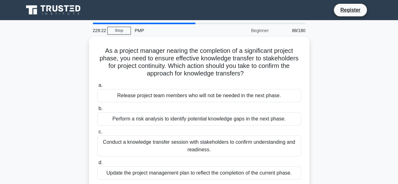
click at [268, 136] on div "Conduct a knowledge transfer session with stakeholders to confirm understanding…" at bounding box center [199, 145] width 204 height 21
click at [97, 134] on input "c. Conduct a knowledge transfer session with stakeholders to confirm understand…" at bounding box center [97, 132] width 0 height 4
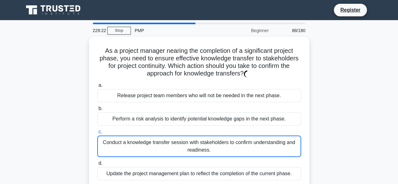
click at [268, 136] on div "Conduct a knowledge transfer session with stakeholders to confirm understanding…" at bounding box center [199, 145] width 204 height 21
click at [97, 134] on input "c. Conduct a knowledge transfer session with stakeholders to confirm understand…" at bounding box center [97, 132] width 0 height 4
click at [268, 136] on div "Conduct a knowledge transfer session with stakeholders to confirm understanding…" at bounding box center [199, 145] width 204 height 21
click at [97, 134] on input "c. Conduct a knowledge transfer session with stakeholders to confirm understand…" at bounding box center [97, 132] width 0 height 4
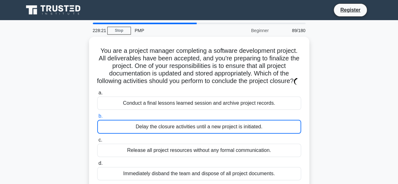
click at [268, 134] on div "Delay the closure activities until a new project is initiated." at bounding box center [199, 127] width 204 height 14
click at [97, 118] on input "b. Delay the closure activities until a new project is initiated." at bounding box center [97, 116] width 0 height 4
click at [268, 134] on div "Delay the closure activities until a new project is initiated." at bounding box center [199, 127] width 204 height 14
click at [97, 118] on input "b. Delay the closure activities until a new project is initiated." at bounding box center [97, 116] width 0 height 4
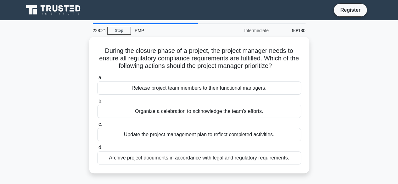
click at [268, 136] on div "Update the project management plan to reflect completed activities." at bounding box center [199, 134] width 204 height 13
click at [97, 126] on input "c. Update the project management plan to reflect completed activities." at bounding box center [97, 124] width 0 height 4
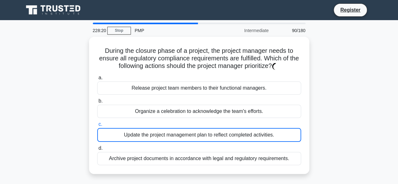
click at [268, 136] on div "Update the project management plan to reflect completed activities." at bounding box center [199, 135] width 204 height 14
click at [97, 126] on input "c. Update the project management plan to reflect completed activities." at bounding box center [97, 124] width 0 height 4
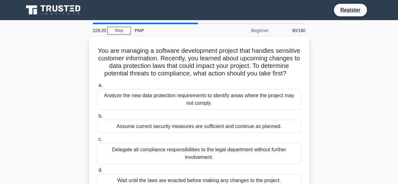
click at [268, 133] on div "Assume current security measures are sufficient and continue as planned." at bounding box center [199, 126] width 204 height 13
click at [97, 118] on input "b. Assume current security measures are sufficient and continue as planned." at bounding box center [97, 116] width 0 height 4
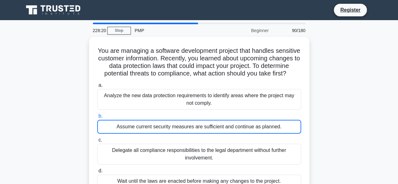
click at [268, 134] on div "Assume current security measures are sufficient and continue as planned." at bounding box center [199, 127] width 204 height 14
click at [97, 118] on input "b. Assume current security measures are sufficient and continue as planned." at bounding box center [97, 116] width 0 height 4
click at [268, 134] on div "Assume current security measures are sufficient and continue as planned." at bounding box center [199, 127] width 204 height 14
click at [97, 118] on input "b. Assume current security measures are sufficient and continue as planned." at bounding box center [97, 116] width 0 height 4
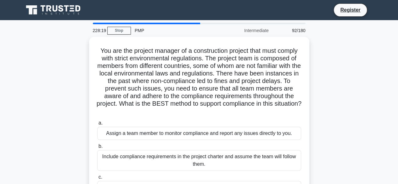
click at [268, 136] on div "Assign a team member to monitor compliance and report any issues directly to yo…" at bounding box center [199, 133] width 204 height 13
click at [97, 125] on input "a. Assign a team member to monitor compliance and report any issues directly to…" at bounding box center [97, 123] width 0 height 4
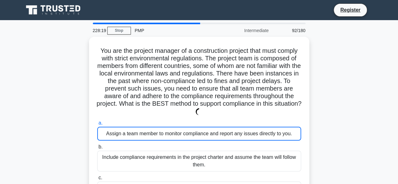
click at [268, 136] on div "Assign a team member to monitor compliance and report any issues directly to yo…" at bounding box center [199, 134] width 204 height 14
click at [97, 125] on input "a. Assign a team member to monitor compliance and report any issues directly to…" at bounding box center [97, 123] width 0 height 4
click at [268, 136] on div "Assign a team member to monitor compliance and report any issues directly to yo…" at bounding box center [199, 134] width 204 height 14
click at [97, 125] on input "a. Assign a team member to monitor compliance and report any issues directly to…" at bounding box center [97, 123] width 0 height 4
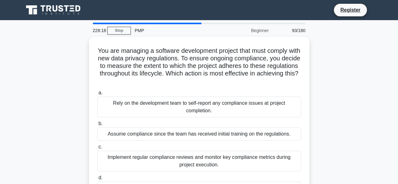
click at [268, 136] on div "Assume compliance since the team has received initial training on the regulatio…" at bounding box center [199, 133] width 204 height 13
click at [97, 126] on input "b. Assume compliance since the team has received initial training on the regula…" at bounding box center [97, 124] width 0 height 4
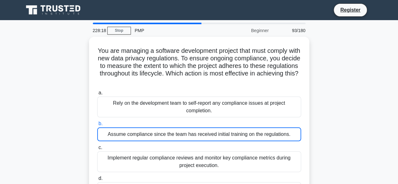
click at [268, 136] on div "Assume compliance since the team has received initial training on the regulatio…" at bounding box center [199, 134] width 204 height 14
click at [97, 126] on input "b. Assume compliance since the team has received initial training on the regula…" at bounding box center [97, 124] width 0 height 4
click at [268, 136] on div "Assume compliance since the team has received initial training on the regulatio…" at bounding box center [199, 134] width 204 height 14
click at [97, 126] on input "b. Assume compliance since the team has received initial training on the regula…" at bounding box center [97, 124] width 0 height 4
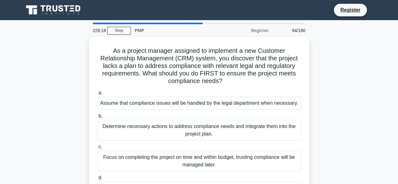
click at [268, 136] on div "Determine necessary actions to address compliance needs and integrate them into…" at bounding box center [199, 130] width 204 height 21
click at [97, 118] on input "b. Determine necessary actions to address compliance needs and integrate them i…" at bounding box center [97, 116] width 0 height 4
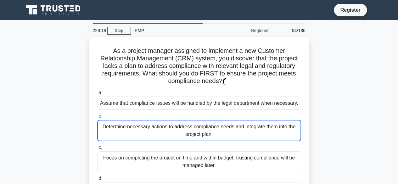
click at [268, 136] on div "Determine necessary actions to address compliance needs and integrate them into…" at bounding box center [199, 130] width 204 height 21
click at [97, 118] on input "b. Determine necessary actions to address compliance needs and integrate them i…" at bounding box center [97, 116] width 0 height 4
click at [268, 136] on div "Determine necessary actions to address compliance needs and integrate them into…" at bounding box center [199, 130] width 204 height 21
click at [97, 118] on input "b. Determine necessary actions to address compliance needs and integrate them i…" at bounding box center [97, 116] width 0 height 4
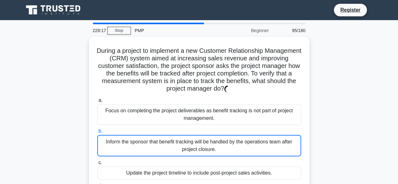
click at [268, 136] on div "Inform the sponsor that benefit tracking will be handled by the operations team…" at bounding box center [199, 145] width 204 height 21
click at [97, 133] on input "b. Inform the sponsor that benefit tracking will be handled by the operations t…" at bounding box center [97, 131] width 0 height 4
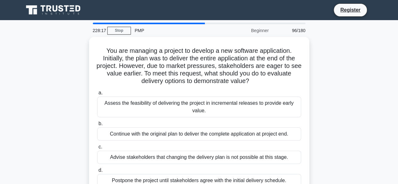
click at [268, 136] on div "Continue with the original plan to deliver the complete application at project …" at bounding box center [199, 133] width 204 height 13
click at [97, 126] on input "b. Continue with the original plan to deliver the complete application at proje…" at bounding box center [97, 124] width 0 height 4
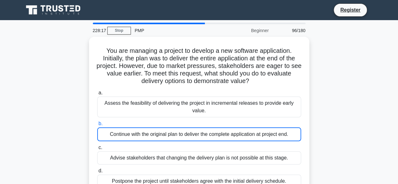
click at [268, 136] on div "Continue with the original plan to deliver the complete application at project …" at bounding box center [199, 134] width 204 height 14
click at [97, 126] on input "b. Continue with the original plan to deliver the complete application at proje…" at bounding box center [97, 124] width 0 height 4
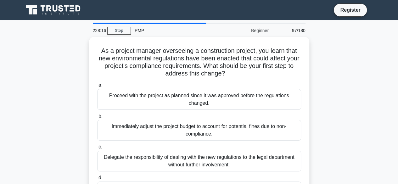
click at [268, 136] on div "Immediately adjust the project budget to account for potential fines due to non…" at bounding box center [199, 130] width 204 height 21
click at [97, 118] on input "b. Immediately adjust the project budget to account for potential fines due to …" at bounding box center [97, 116] width 0 height 4
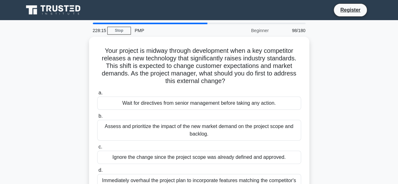
click at [268, 136] on div "Assess and prioritize the impact of the new market demand on the project scope …" at bounding box center [199, 130] width 204 height 21
click at [97, 118] on input "b. Assess and prioritize the impact of the new market demand on the project sco…" at bounding box center [97, 116] width 0 height 4
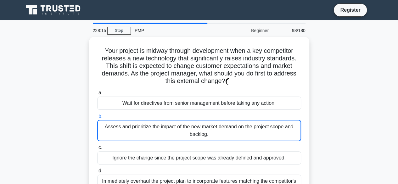
click at [268, 136] on div "Assess and prioritize the impact of the new market demand on the project scope …" at bounding box center [199, 130] width 204 height 21
click at [97, 118] on input "b. Assess and prioritize the impact of the new market demand on the project sco…" at bounding box center [97, 116] width 0 height 4
click at [268, 136] on div "Assess and prioritize the impact of the new market demand on the project scope …" at bounding box center [199, 130] width 204 height 21
click at [97, 118] on input "b. Assess and prioritize the impact of the new market demand on the project sco…" at bounding box center [97, 116] width 0 height 4
click at [268, 136] on div "Assess and prioritize the impact of the new market demand on the project scope …" at bounding box center [199, 130] width 204 height 21
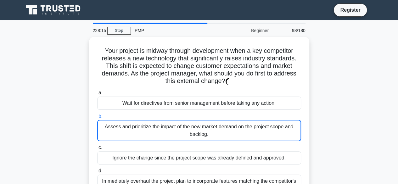
click at [97, 118] on input "b. Assess and prioritize the impact of the new market demand on the project sco…" at bounding box center [97, 116] width 0 height 4
click at [268, 136] on div "Assess and prioritize the impact of the new market demand on the project scope …" at bounding box center [199, 130] width 204 height 21
click at [97, 118] on input "b. Assess and prioritize the impact of the new market demand on the project sco…" at bounding box center [97, 116] width 0 height 4
click at [268, 136] on div "Assess and prioritize the impact of the new market demand on the project scope …" at bounding box center [199, 130] width 204 height 21
click at [97, 118] on input "b. Assess and prioritize the impact of the new market demand on the project sco…" at bounding box center [97, 116] width 0 height 4
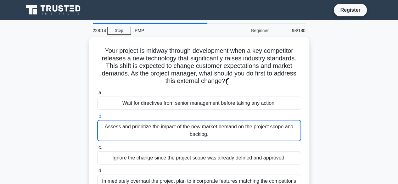
click at [268, 136] on div "Assess and prioritize the impact of the new market demand on the project scope …" at bounding box center [199, 130] width 204 height 21
click at [97, 118] on input "b. Assess and prioritize the impact of the new market demand on the project sco…" at bounding box center [97, 116] width 0 height 4
click at [268, 136] on div "Assess and prioritize the impact of the new market demand on the project scope …" at bounding box center [199, 130] width 204 height 21
click at [97, 118] on input "b. Assess and prioritize the impact of the new market demand on the project sco…" at bounding box center [97, 116] width 0 height 4
click at [268, 136] on div "Assess and prioritize the impact of the new market demand on the project scope …" at bounding box center [199, 130] width 204 height 21
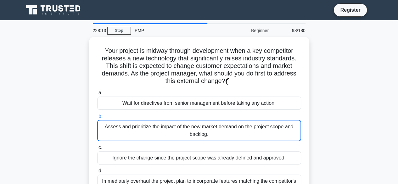
click at [97, 118] on input "b. Assess and prioritize the impact of the new market demand on the project sco…" at bounding box center [97, 116] width 0 height 4
click at [268, 136] on div "Assess and prioritize the impact of the new market demand on the project scope …" at bounding box center [199, 130] width 204 height 21
click at [97, 118] on input "b. Assess and prioritize the impact of the new market demand on the project sco…" at bounding box center [97, 116] width 0 height 4
click at [268, 136] on div "Assess and prioritize the impact of the new market demand on the project scope …" at bounding box center [199, 130] width 204 height 21
click at [97, 118] on input "b. Assess and prioritize the impact of the new market demand on the project sco…" at bounding box center [97, 116] width 0 height 4
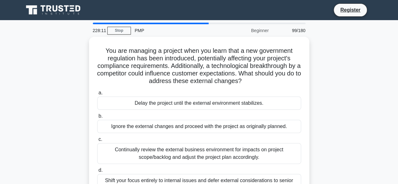
click at [268, 136] on label "c. Continually review the external business environment for impacts on project …" at bounding box center [199, 149] width 204 height 28
click at [97, 137] on input "c. Continually review the external business environment for impacts on project …" at bounding box center [97, 139] width 0 height 4
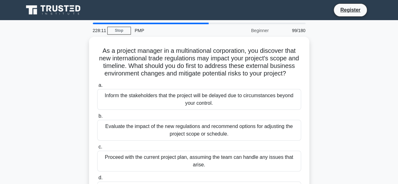
click at [268, 136] on div "Evaluate the impact of the new regulations and recommend options for adjusting …" at bounding box center [199, 130] width 204 height 21
click at [97, 118] on input "b. Evaluate the impact of the new regulations and recommend options for adjusti…" at bounding box center [97, 116] width 0 height 4
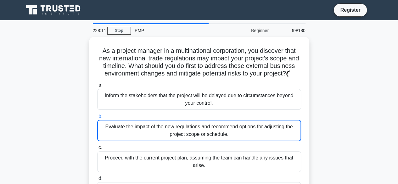
click at [268, 136] on div "Evaluate the impact of the new regulations and recommend options for adjusting …" at bounding box center [199, 130] width 204 height 21
click at [97, 118] on input "b. Evaluate the impact of the new regulations and recommend options for adjusti…" at bounding box center [97, 116] width 0 height 4
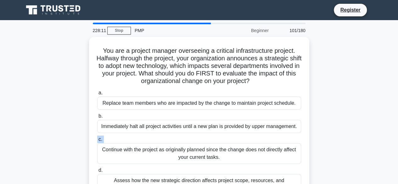
click at [268, 136] on label "c. Continue with the project as originally planned since the change does not di…" at bounding box center [199, 149] width 204 height 28
click at [97, 137] on input "c. Continue with the project as originally planned since the change does not di…" at bounding box center [97, 139] width 0 height 4
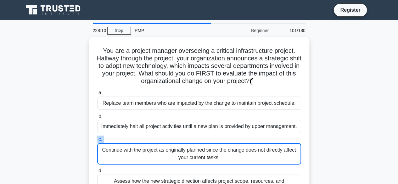
click at [268, 136] on label "c. Continue with the project as originally planned since the change does not di…" at bounding box center [199, 149] width 204 height 29
click at [97, 137] on input "c. Continue with the project as originally planned since the change does not di…" at bounding box center [97, 139] width 0 height 4
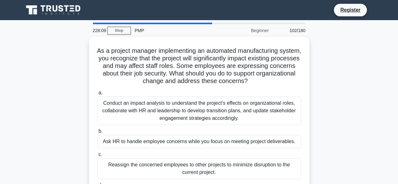
click at [268, 136] on div "Ask HR to handle employee concerns while you focus on meeting project deliverab…" at bounding box center [199, 141] width 204 height 13
click at [97, 133] on input "b. Ask HR to handle employee concerns while you focus on meeting project delive…" at bounding box center [97, 131] width 0 height 4
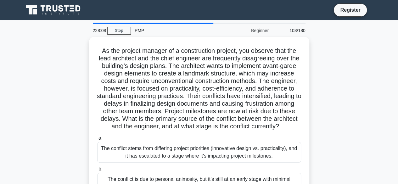
click at [268, 130] on h5 "As the project manager of a construction project, you observe that the lead arc…" at bounding box center [198, 89] width 205 height 84
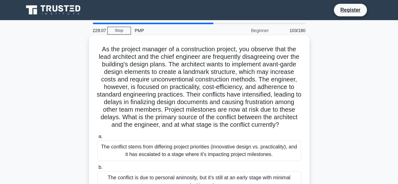
click at [273, 154] on div "The conflict stems from differing project priorities (innovative design vs. pra…" at bounding box center [199, 150] width 204 height 21
click at [97, 139] on input "a. The conflict stems from differing project priorities (innovative design vs. …" at bounding box center [97, 137] width 0 height 4
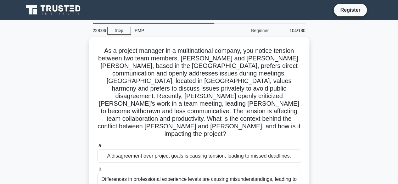
click at [273, 165] on label "b. Differences in professional experience levels are causing misunderstandings,…" at bounding box center [199, 179] width 204 height 28
click at [97, 167] on input "b. Differences in professional experience levels are causing misunderstandings,…" at bounding box center [97, 169] width 0 height 4
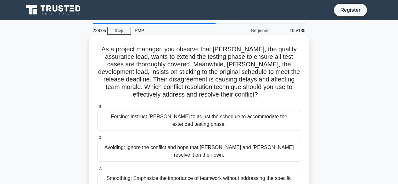
click at [272, 152] on div "Avoiding: Ignore the conflict and hope that Karen and Tom resolve it on their o…" at bounding box center [199, 151] width 204 height 21
click at [97, 139] on input "b. Avoiding: Ignore the conflict and hope that Karen and Tom resolve it on thei…" at bounding box center [97, 137] width 0 height 4
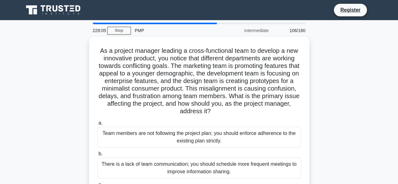
click at [272, 152] on label "b. There is a lack of team communication; you should schedule more frequent mee…" at bounding box center [199, 164] width 204 height 28
click at [97, 152] on input "b. There is a lack of team communication; you should schedule more frequent mee…" at bounding box center [97, 154] width 0 height 4
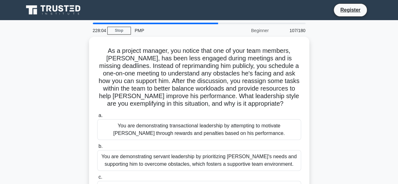
click at [272, 152] on div "You are demonstrating servant leadership by prioritizing James's needs and supp…" at bounding box center [199, 160] width 204 height 21
click at [97, 148] on input "b. You are demonstrating servant leadership by prioritizing James's needs and s…" at bounding box center [97, 146] width 0 height 4
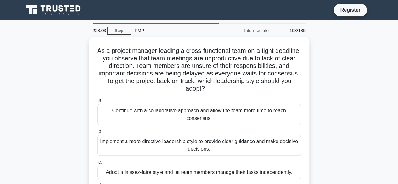
click at [272, 152] on div "Implement a more directive leadership style to provide clear guidance and make …" at bounding box center [199, 145] width 204 height 21
click at [97, 133] on input "b. Implement a more directive leadership style to provide clear guidance and ma…" at bounding box center [97, 131] width 0 height 4
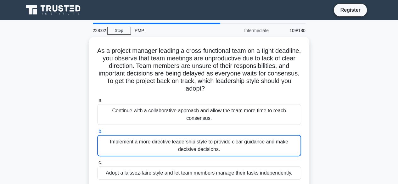
click at [272, 152] on div "Implement a more directive leadership style to provide clear guidance and make …" at bounding box center [199, 145] width 204 height 21
click at [97, 133] on input "b. Implement a more directive leadership style to provide clear guidance and ma…" at bounding box center [97, 131] width 0 height 4
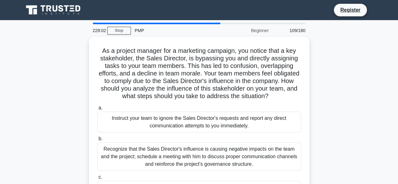
click at [272, 152] on div "Recognize that the Sales Director's influence is causing negative impacts on th…" at bounding box center [199, 156] width 204 height 28
click at [97, 141] on input "b. Recognize that the Sales Director's influence is causing negative impacts on…" at bounding box center [97, 139] width 0 height 4
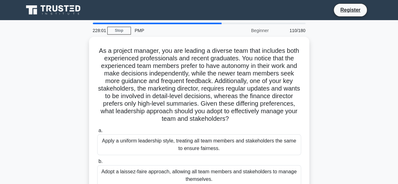
click at [272, 152] on div "Apply a uniform leadership style, treating all team members and stakeholders th…" at bounding box center [199, 144] width 204 height 21
click at [97, 133] on input "a. Apply a uniform leadership style, treating all team members and stakeholders…" at bounding box center [97, 131] width 0 height 4
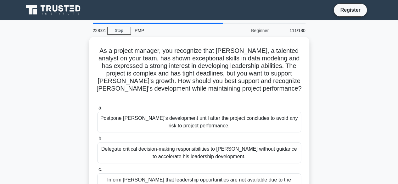
click at [272, 152] on div "Delegate critical decision-making responsibilities to Daniel without guidance t…" at bounding box center [199, 152] width 204 height 21
click at [97, 141] on input "b. Delegate critical decision-making responsibilities to Daniel without guidanc…" at bounding box center [97, 139] width 0 height 4
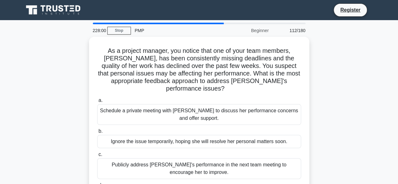
click at [272, 158] on div "Publicly address Emily's performance in the next team meeting to encourage her …" at bounding box center [199, 168] width 204 height 21
click at [97, 152] on input "c. Publicly address Emily's performance in the next team meeting to encourage h…" at bounding box center [97, 154] width 0 height 4
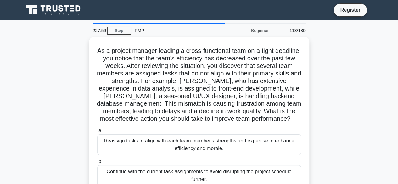
click at [272, 152] on div "Reassign tasks to align with each team member's strengths and expertise to enha…" at bounding box center [199, 144] width 204 height 21
click at [97, 133] on input "a. Reassign tasks to align with each team member's strengths and expertise to e…" at bounding box center [97, 131] width 0 height 4
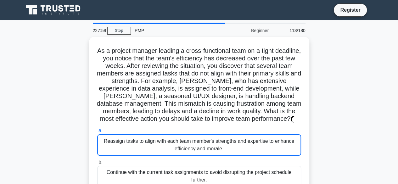
click at [272, 152] on div "Reassign tasks to align with each team member's strengths and expertise to enha…" at bounding box center [199, 144] width 204 height 21
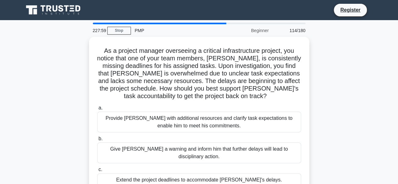
click at [272, 152] on div "Give David a warning and inform him that further delays will lead to disciplina…" at bounding box center [199, 152] width 204 height 21
click at [97, 141] on input "b. Give David a warning and inform him that further delays will lead to discipl…" at bounding box center [97, 139] width 0 height 4
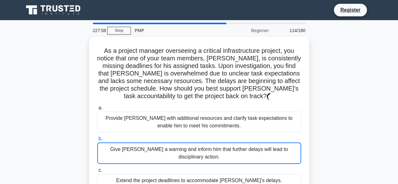
click at [272, 152] on div "Give David a warning and inform him that further delays will lead to disciplina…" at bounding box center [199, 152] width 204 height 21
click at [97, 141] on input "b. Give David a warning and inform him that further delays will lead to discipl…" at bounding box center [97, 139] width 0 height 4
click at [272, 152] on div "Give David a warning and inform him that further delays will lead to disciplina…" at bounding box center [199, 152] width 204 height 21
click at [97, 141] on input "b. Give David a warning and inform him that further delays will lead to discipl…" at bounding box center [97, 139] width 0 height 4
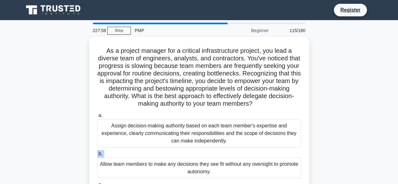
click at [272, 152] on label "b. Allow team members to make any decisions they see fit without any oversight …" at bounding box center [199, 164] width 204 height 28
click at [97, 152] on input "b. Allow team members to make any decisions they see fit without any oversight …" at bounding box center [97, 154] width 0 height 4
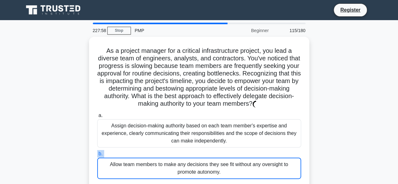
click at [272, 152] on label "b. Allow team members to make any decisions they see fit without any oversight …" at bounding box center [199, 164] width 204 height 29
click at [97, 152] on input "b. Allow team members to make any decisions they see fit without any oversight …" at bounding box center [97, 154] width 0 height 4
click at [272, 152] on label "b. Allow team members to make any decisions they see fit without any oversight …" at bounding box center [199, 164] width 204 height 29
click at [97, 152] on input "b. Allow team members to make any decisions they see fit without any oversight …" at bounding box center [97, 154] width 0 height 4
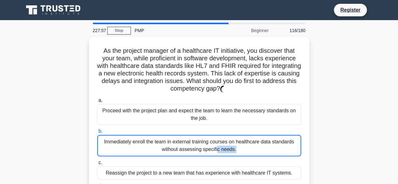
click at [272, 152] on div "Immediately enroll the team in external training courses on healthcare data sta…" at bounding box center [199, 145] width 204 height 21
click at [97, 133] on input "b. Immediately enroll the team in external training courses on healthcare data …" at bounding box center [97, 131] width 0 height 4
click at [272, 152] on div "Immediately enroll the team in external training courses on healthcare data sta…" at bounding box center [199, 145] width 204 height 21
click at [97, 133] on input "b. Immediately enroll the team in external training courses on healthcare data …" at bounding box center [97, 131] width 0 height 4
click at [272, 152] on div "Immediately enroll the team in external training courses on healthcare data sta…" at bounding box center [199, 145] width 204 height 21
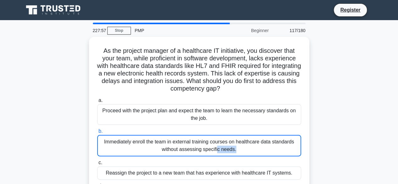
click at [97, 133] on input "b. Immediately enroll the team in external training courses on healthcare data …" at bounding box center [97, 131] width 0 height 4
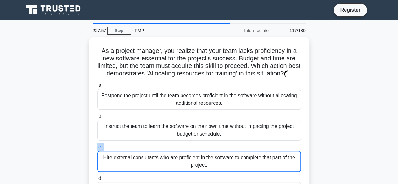
click at [272, 152] on label "c. Hire external consultants who are proficient in the software to complete tha…" at bounding box center [199, 157] width 204 height 29
click at [97, 149] on input "c. Hire external consultants who are proficient in the software to complete tha…" at bounding box center [97, 147] width 0 height 4
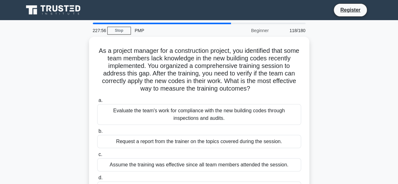
click at [272, 152] on label "c. Assume the training was effective since all team members attended the sessio…" at bounding box center [199, 161] width 204 height 21
click at [97, 152] on input "c. Assume the training was effective since all team members attended the sessio…" at bounding box center [97, 154] width 0 height 4
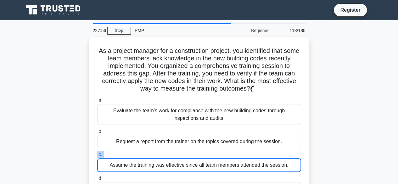
click at [272, 152] on label "c. Assume the training was effective since all team members attended the sessio…" at bounding box center [199, 161] width 204 height 21
click at [97, 152] on input "c. Assume the training was effective since all team members attended the sessio…" at bounding box center [97, 154] width 0 height 4
click at [272, 152] on label "c. Assume the training was effective since all team members attended the sessio…" at bounding box center [199, 161] width 204 height 21
click at [97, 152] on input "c. Assume the training was effective since all team members attended the sessio…" at bounding box center [97, 154] width 0 height 4
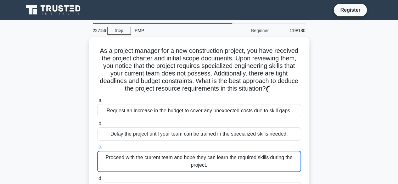
click at [272, 152] on div "Proceed with the current team and hope they can learn the required skills durin…" at bounding box center [199, 161] width 204 height 21
click at [97, 149] on input "c. Proceed with the current team and hope they can learn the required skills du…" at bounding box center [97, 147] width 0 height 4
click at [272, 152] on div "Proceed with the current team and hope they can learn the required skills durin…" at bounding box center [199, 161] width 204 height 21
click at [97, 149] on input "c. Proceed with the current team and hope they can learn the required skills du…" at bounding box center [97, 147] width 0 height 4
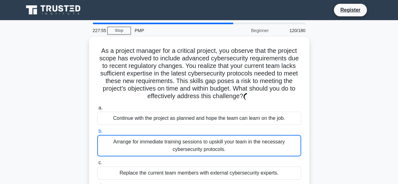
click at [272, 152] on div "Arrange for immediate training sessions to upskill your team in the necessary c…" at bounding box center [199, 145] width 204 height 21
click at [97, 133] on input "b. Arrange for immediate training sessions to upskill your team in the necessar…" at bounding box center [97, 131] width 0 height 4
click at [272, 152] on div "Arrange for immediate training sessions to upskill your team in the necessary c…" at bounding box center [199, 145] width 204 height 21
click at [97, 133] on input "b. Arrange for immediate training sessions to upskill your team in the necessar…" at bounding box center [97, 131] width 0 height 4
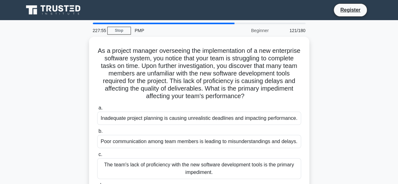
click at [272, 152] on label "c. The team's lack of proficiency with the new software development tools is th…" at bounding box center [199, 165] width 204 height 28
click at [97, 152] on input "c. The team's lack of proficiency with the new software development tools is th…" at bounding box center [97, 154] width 0 height 4
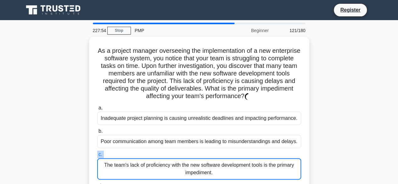
click at [272, 152] on label "c. The team's lack of proficiency with the new software development tools is th…" at bounding box center [199, 165] width 204 height 29
click at [97, 152] on input "c. The team's lack of proficiency with the new software development tools is th…" at bounding box center [97, 154] width 0 height 4
click at [272, 152] on label "c. The team's lack of proficiency with the new software development tools is th…" at bounding box center [199, 165] width 204 height 29
click at [97, 152] on input "c. The team's lack of proficiency with the new software development tools is th…" at bounding box center [97, 154] width 0 height 4
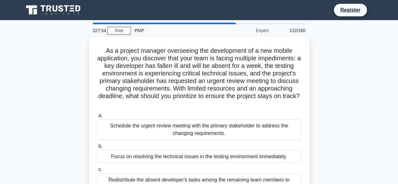
click at [272, 152] on div "Focus on resolving the technical issues in the testing environment immediately." at bounding box center [199, 156] width 204 height 13
click at [97, 148] on input "b. Focus on resolving the technical issues in the testing environment immediate…" at bounding box center [97, 146] width 0 height 4
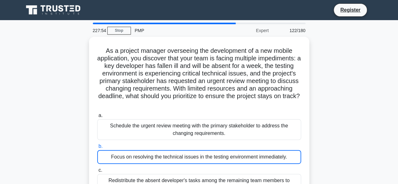
click at [272, 152] on div "Focus on resolving the technical issues in the testing environment immediately." at bounding box center [199, 157] width 204 height 14
click at [97, 148] on input "b. Focus on resolving the technical issues in the testing environment immediate…" at bounding box center [97, 146] width 0 height 4
click at [272, 152] on div "Focus on resolving the technical issues in the testing environment immediately." at bounding box center [199, 157] width 204 height 14
click at [97, 148] on input "b. Focus on resolving the technical issues in the testing environment immediate…" at bounding box center [97, 146] width 0 height 4
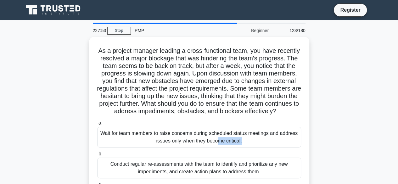
click at [272, 147] on div "Wait for team members to raise concerns during scheduled status meetings and ad…" at bounding box center [199, 137] width 204 height 21
click at [97, 125] on input "a. Wait for team members to raise concerns during scheduled status meetings and…" at bounding box center [97, 123] width 0 height 4
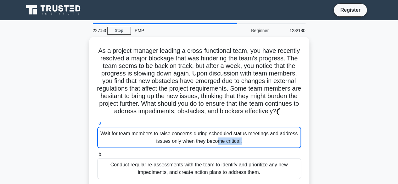
click at [272, 148] on div "Wait for team members to raise concerns during scheduled status meetings and ad…" at bounding box center [199, 137] width 204 height 21
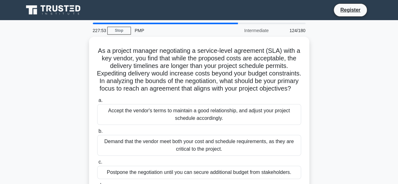
click at [272, 152] on div "Demand that the vendor meet both your cost and schedule requirements, as they a…" at bounding box center [199, 145] width 204 height 21
click at [97, 133] on input "b. Demand that the vendor meet both your cost and schedule requirements, as the…" at bounding box center [97, 131] width 0 height 4
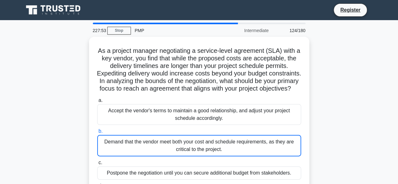
click at [272, 152] on div "Demand that the vendor meet both your cost and schedule requirements, as they a…" at bounding box center [199, 145] width 204 height 21
click at [97, 133] on input "b. Demand that the vendor meet both your cost and schedule requirements, as the…" at bounding box center [97, 131] width 0 height 4
click at [272, 152] on div "Demand that the vendor meet both your cost and schedule requirements, as they a…" at bounding box center [199, 145] width 204 height 21
click at [97, 133] on input "b. Demand that the vendor meet both your cost and schedule requirements, as the…" at bounding box center [97, 131] width 0 height 4
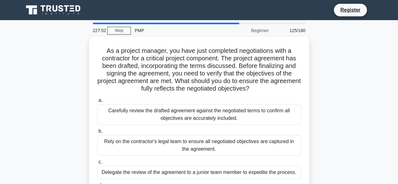
click at [272, 152] on div "Rely on the contractor's legal team to ensure all negotiated objectives are cap…" at bounding box center [199, 145] width 204 height 21
click at [97, 133] on input "b. Rely on the contractor's legal team to ensure all negotiated objectives are …" at bounding box center [97, 131] width 0 height 4
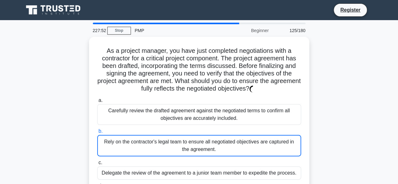
click at [272, 152] on div "Rely on the contractor's legal team to ensure all negotiated objectives are cap…" at bounding box center [199, 145] width 204 height 21
click at [97, 133] on input "b. Rely on the contractor's legal team to ensure all negotiated objectives are …" at bounding box center [97, 131] width 0 height 4
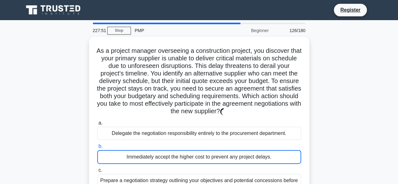
click at [272, 152] on div "Immediately accept the higher cost to prevent any project delays." at bounding box center [199, 157] width 204 height 14
click at [97, 148] on input "b. Immediately accept the higher cost to prevent any project delays." at bounding box center [97, 146] width 0 height 4
click at [272, 152] on div "Immediately accept the higher cost to prevent any project delays." at bounding box center [199, 157] width 204 height 14
click at [97, 148] on input "b. Immediately accept the higher cost to prevent any project delays." at bounding box center [97, 146] width 0 height 4
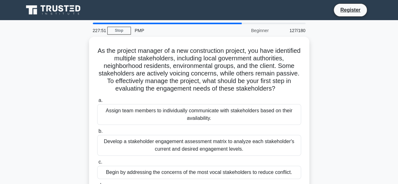
click at [272, 152] on div "Develop a stakeholder engagement assessment matrix to analyze each stakeholder'…" at bounding box center [199, 145] width 204 height 21
click at [97, 133] on input "b. Develop a stakeholder engagement assessment matrix to analyze each stakehold…" at bounding box center [97, 131] width 0 height 4
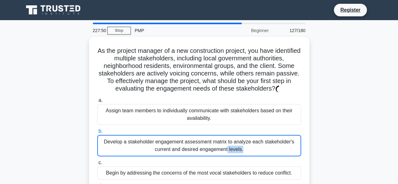
click at [272, 152] on div "Develop a stakeholder engagement assessment matrix to analyze each stakeholder'…" at bounding box center [199, 145] width 204 height 21
click at [97, 133] on input "b. Develop a stakeholder engagement assessment matrix to analyze each stakehold…" at bounding box center [97, 131] width 0 height 4
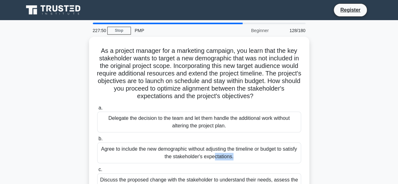
click at [272, 152] on div "Agree to include the new demographic without adjusting the timeline or budget t…" at bounding box center [199, 152] width 204 height 21
click at [97, 141] on input "b. Agree to include the new demographic without adjusting the timeline or budge…" at bounding box center [97, 139] width 0 height 4
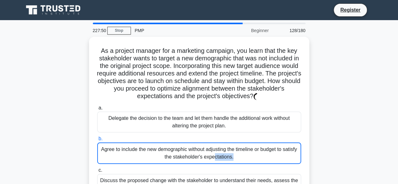
click at [272, 152] on div "Agree to include the new demographic without adjusting the timeline or budget t…" at bounding box center [199, 152] width 204 height 21
click at [97, 141] on input "b. Agree to include the new demographic without adjusting the timeline or budge…" at bounding box center [97, 139] width 0 height 4
click at [272, 152] on div "Agree to include the new demographic without adjusting the timeline or budget t…" at bounding box center [199, 152] width 204 height 21
click at [97, 141] on input "b. Agree to include the new demographic without adjusting the timeline or budge…" at bounding box center [97, 139] width 0 height 4
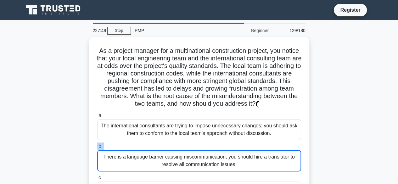
click at [272, 152] on label "b. There is a language barrier causing miscommunication; you should hire a tran…" at bounding box center [199, 156] width 204 height 29
click at [97, 148] on input "b. There is a language barrier causing miscommunication; you should hire a tran…" at bounding box center [97, 146] width 0 height 4
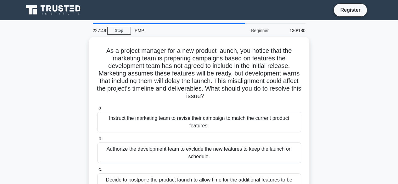
click at [272, 152] on div "Authorize the development team to exclude the new features to keep the launch o…" at bounding box center [199, 152] width 204 height 21
click at [97, 141] on input "b. Authorize the development team to exclude the new features to keep the launc…" at bounding box center [97, 139] width 0 height 4
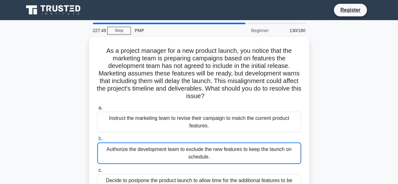
click at [272, 152] on div "Authorize the development team to exclude the new features to keep the launch o…" at bounding box center [199, 152] width 204 height 21
click at [97, 141] on input "b. Authorize the development team to exclude the new features to keep the launc…" at bounding box center [97, 139] width 0 height 4
click at [272, 152] on div "Authorize the development team to exclude the new features to keep the launch o…" at bounding box center [199, 152] width 204 height 21
click at [97, 141] on input "b. Authorize the development team to exclude the new features to keep the launc…" at bounding box center [97, 139] width 0 height 4
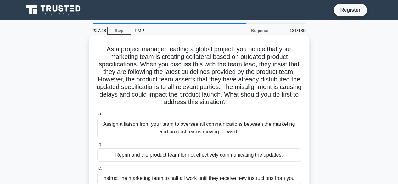
click at [275, 157] on div "Reprimand the product team for not effectively communicating the updates." at bounding box center [199, 154] width 204 height 13
click at [97, 147] on input "b. Reprimand the product team for not effectively communicating the updates." at bounding box center [97, 145] width 0 height 4
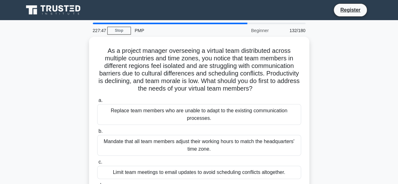
click at [275, 158] on label "c. Limit team meetings to email updates to avoid scheduling conflicts altogethe…" at bounding box center [199, 168] width 204 height 21
click at [97, 160] on input "c. Limit team meetings to email updates to avoid scheduling conflicts altogethe…" at bounding box center [97, 162] width 0 height 4
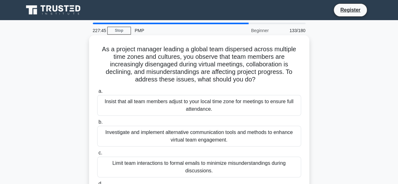
click at [262, 133] on div "Investigate and implement alternative communication tools and methods to enhanc…" at bounding box center [199, 136] width 204 height 21
click at [97, 124] on input "b. Investigate and implement alternative communication tools and methods to enh…" at bounding box center [97, 122] width 0 height 4
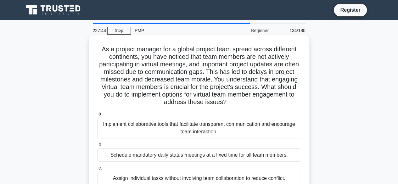
click at [259, 124] on div "Implement collaborative tools that facilitate transparent communication and enc…" at bounding box center [199, 128] width 204 height 21
click at [97, 116] on input "a. Implement collaborative tools that facilitate transparent communication and …" at bounding box center [97, 114] width 0 height 4
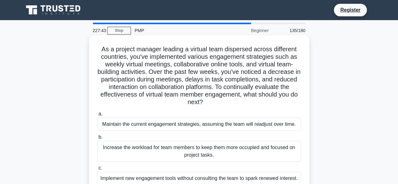
click at [265, 149] on div "Increase the workload for team members to keep them more occupied and focused o…" at bounding box center [199, 151] width 204 height 21
click at [97, 139] on input "b. Increase the workload for team members to keep them more occupied and focuse…" at bounding box center [97, 137] width 0 height 4
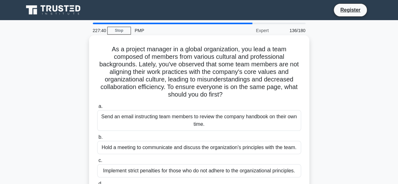
click at [271, 119] on div "Send an email instructing team members to review the company handbook on their …" at bounding box center [199, 120] width 204 height 21
click at [97, 108] on input "a. Send an email instructing team members to review the company handbook on the…" at bounding box center [97, 106] width 0 height 4
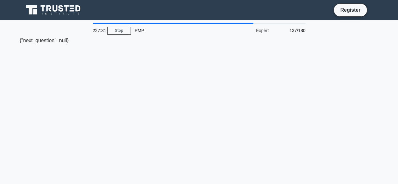
click at [266, 33] on div "Expert" at bounding box center [244, 30] width 55 height 13
click at [300, 31] on div "137/180" at bounding box center [290, 30] width 37 height 13
click at [266, 32] on div "Expert" at bounding box center [244, 30] width 55 height 13
click at [124, 31] on link "Stop" at bounding box center [119, 31] width 24 height 8
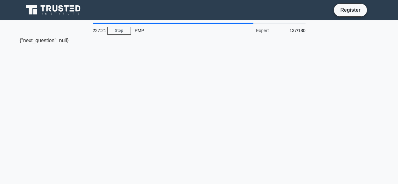
drag, startPoint x: 157, startPoint y: 66, endPoint x: 139, endPoint y: 101, distance: 39.6
click at [139, 101] on div "227:21 Stop PMP Expert 137/180 {"next_question": null}" at bounding box center [199, 180] width 358 height 314
click at [38, 41] on div "{"next_question": null}" at bounding box center [199, 41] width 358 height 8
